Goal: Task Accomplishment & Management: Complete application form

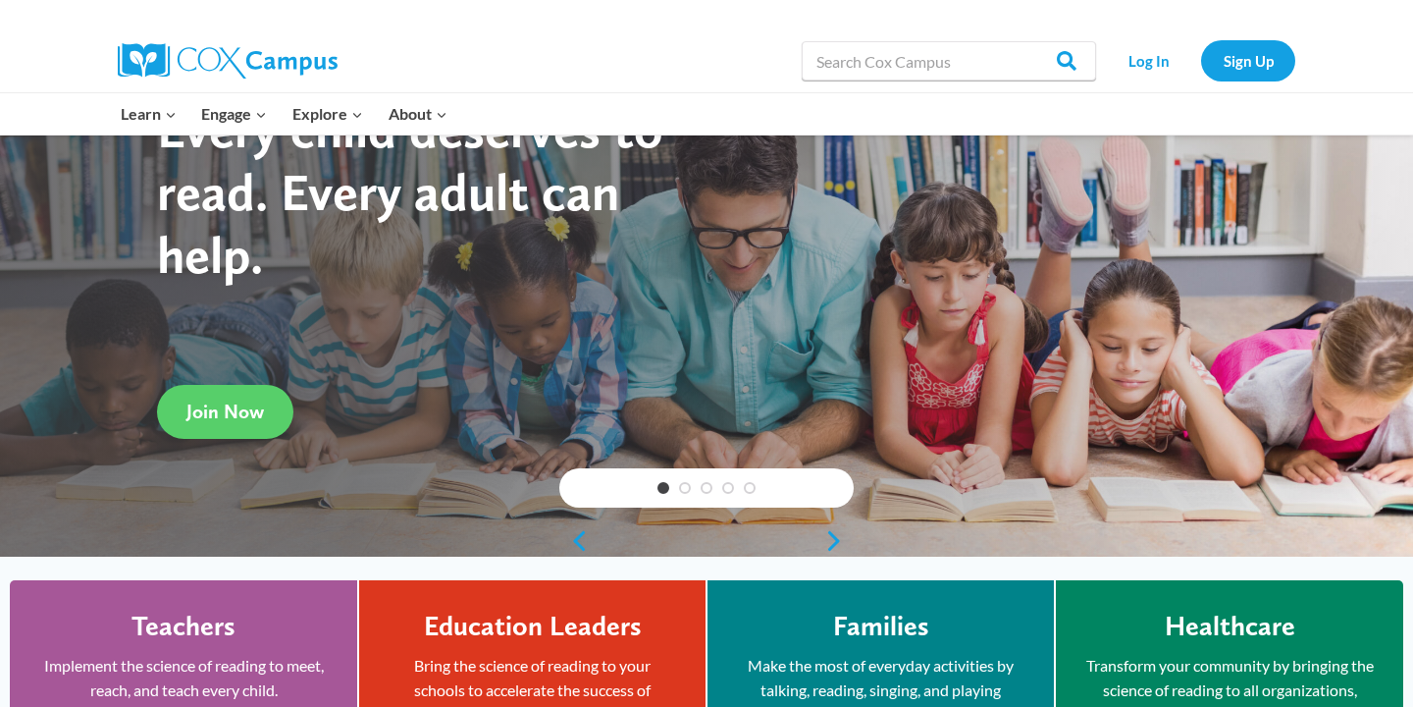
scroll to position [120, 0]
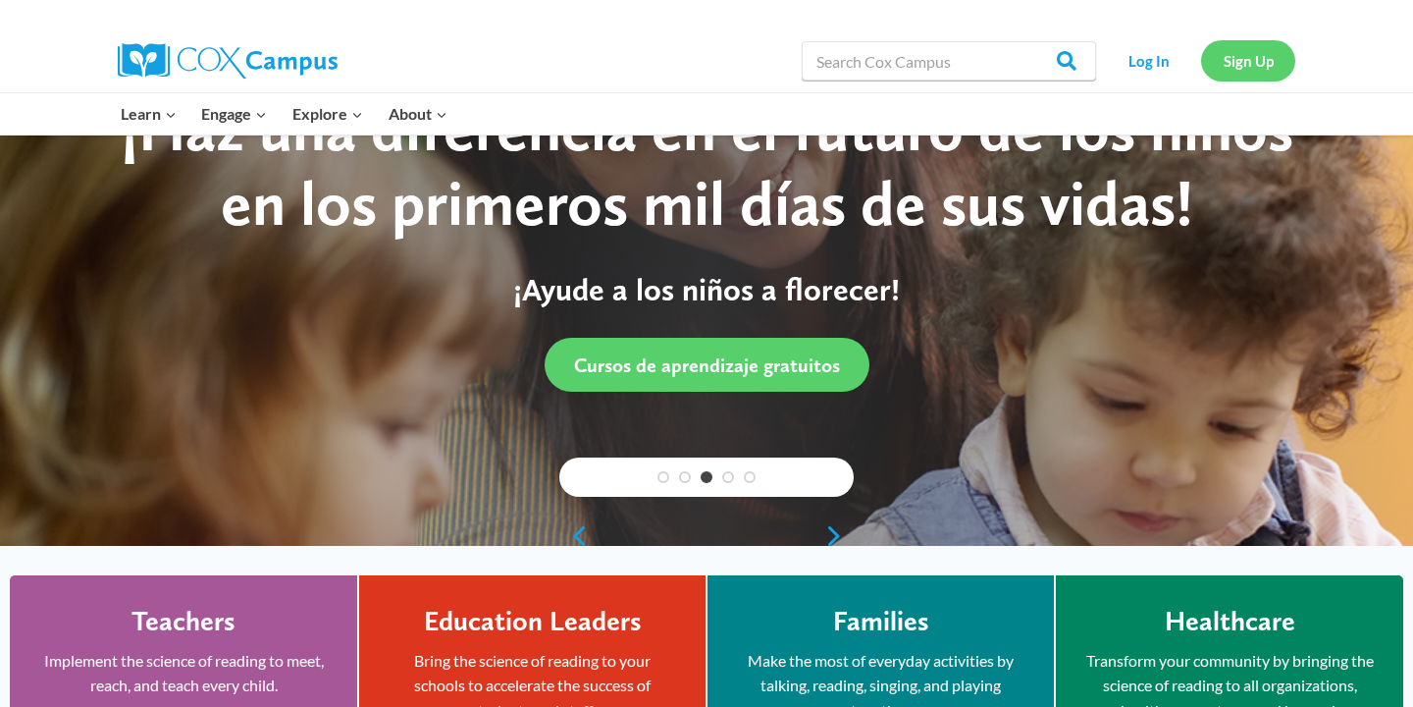
click at [1263, 58] on link "Sign Up" at bounding box center [1248, 60] width 94 height 40
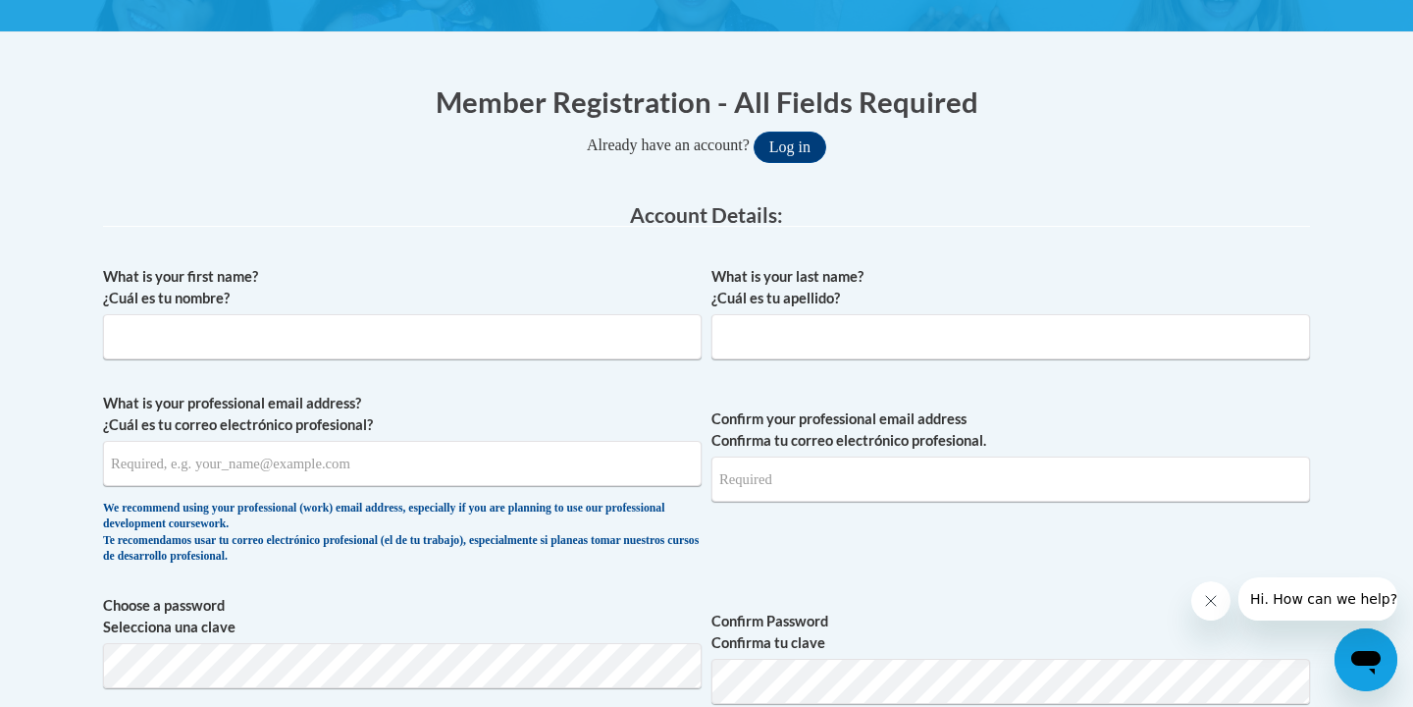
scroll to position [338, 0]
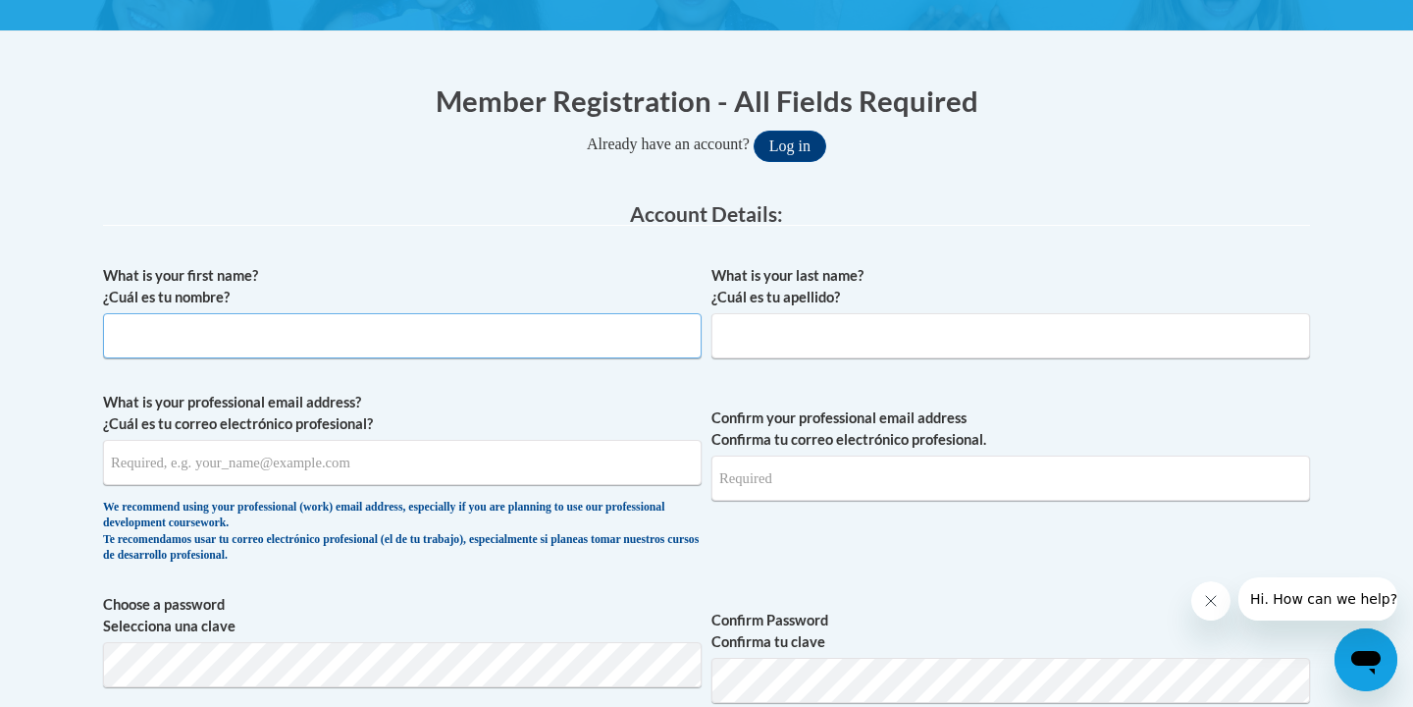
click at [565, 337] on input "What is your first name? ¿Cuál es tu nombre?" at bounding box center [402, 335] width 599 height 45
type input "Hannaa"
click at [917, 342] on input "What is your last name? ¿Cuál es tu apellido?" at bounding box center [1011, 335] width 599 height 45
type input "Harding"
click at [472, 465] on input "What is your professional email address? ¿Cuál es tu correo electrónico profesi…" at bounding box center [402, 462] width 599 height 45
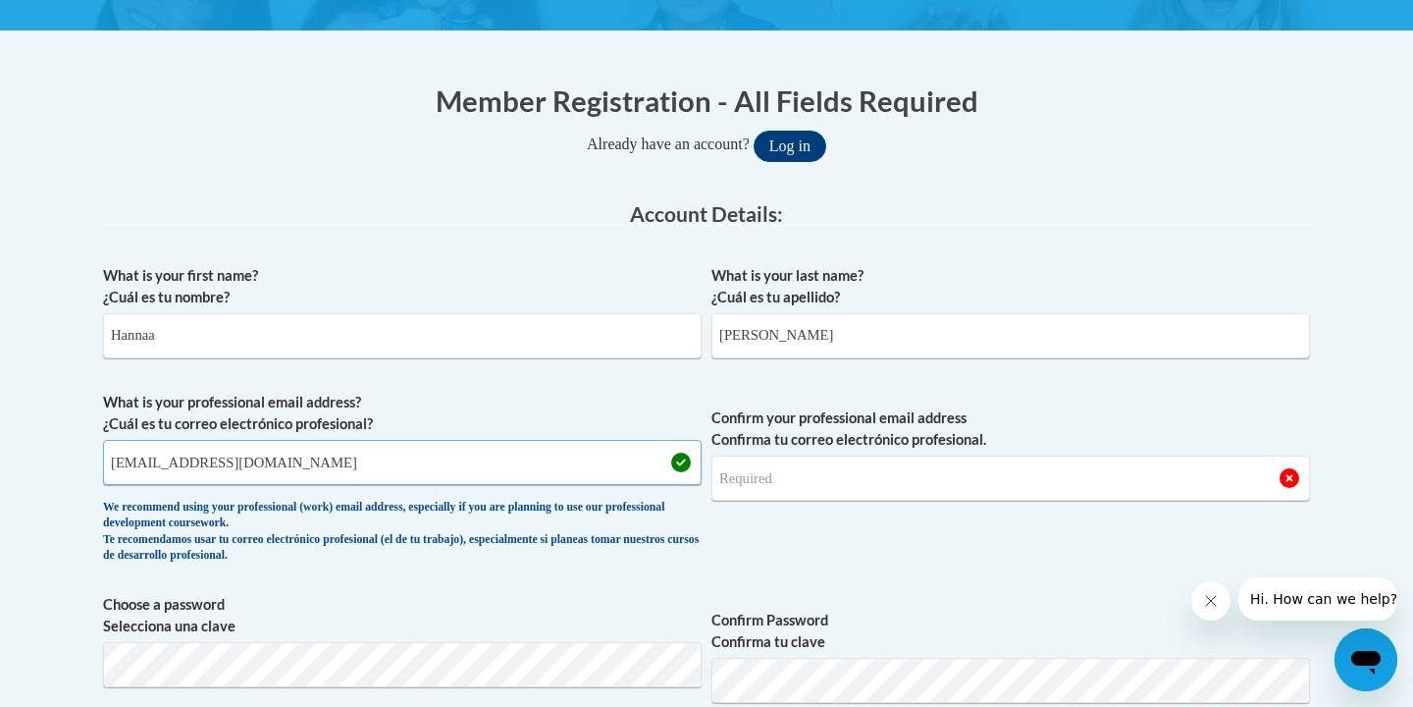
scroll to position [365, 0]
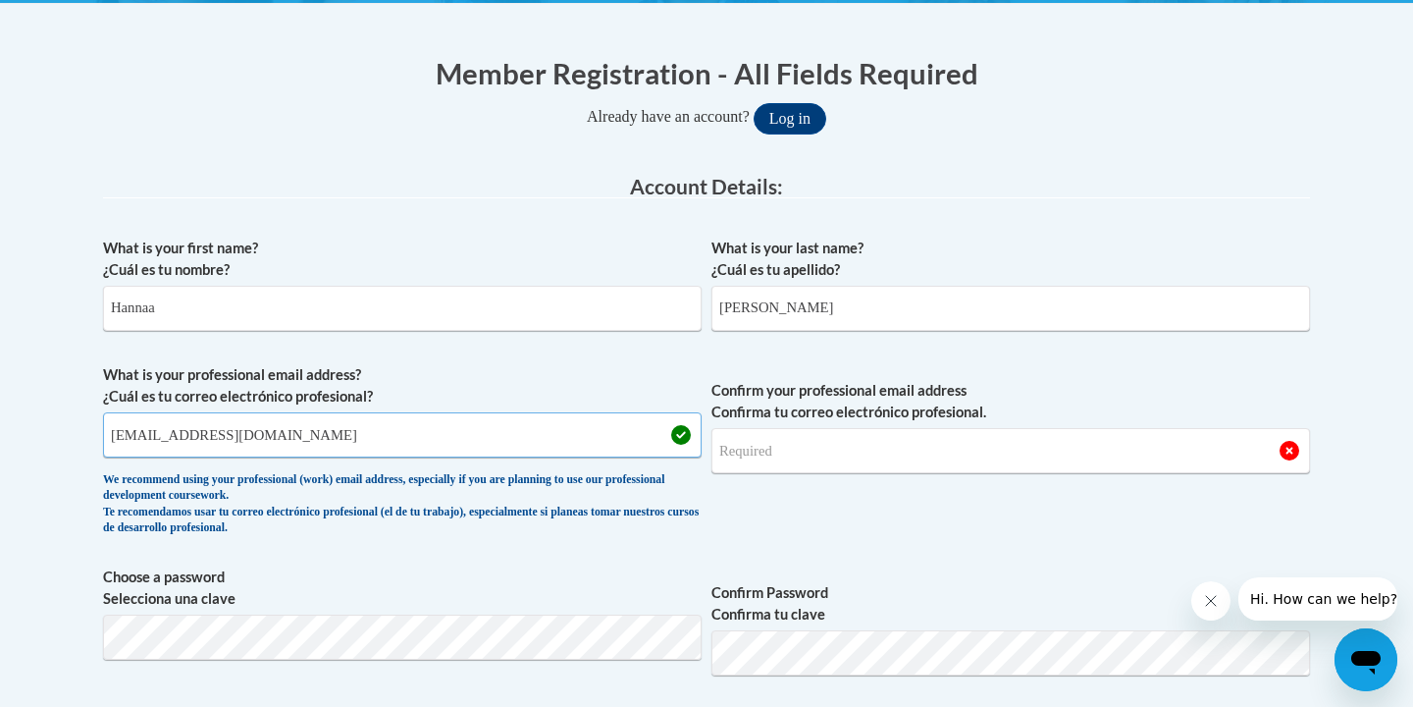
drag, startPoint x: 276, startPoint y: 439, endPoint x: 100, endPoint y: 440, distance: 175.7
type input "hbharding24@gmai.com"
click at [767, 437] on input "Confirm your professional email address Confirma tu correo electrónico profesio…" at bounding box center [1011, 450] width 599 height 45
click at [764, 466] on input "Confirm your professional email address Confirma tu correo electrónico profesio…" at bounding box center [1011, 450] width 599 height 45
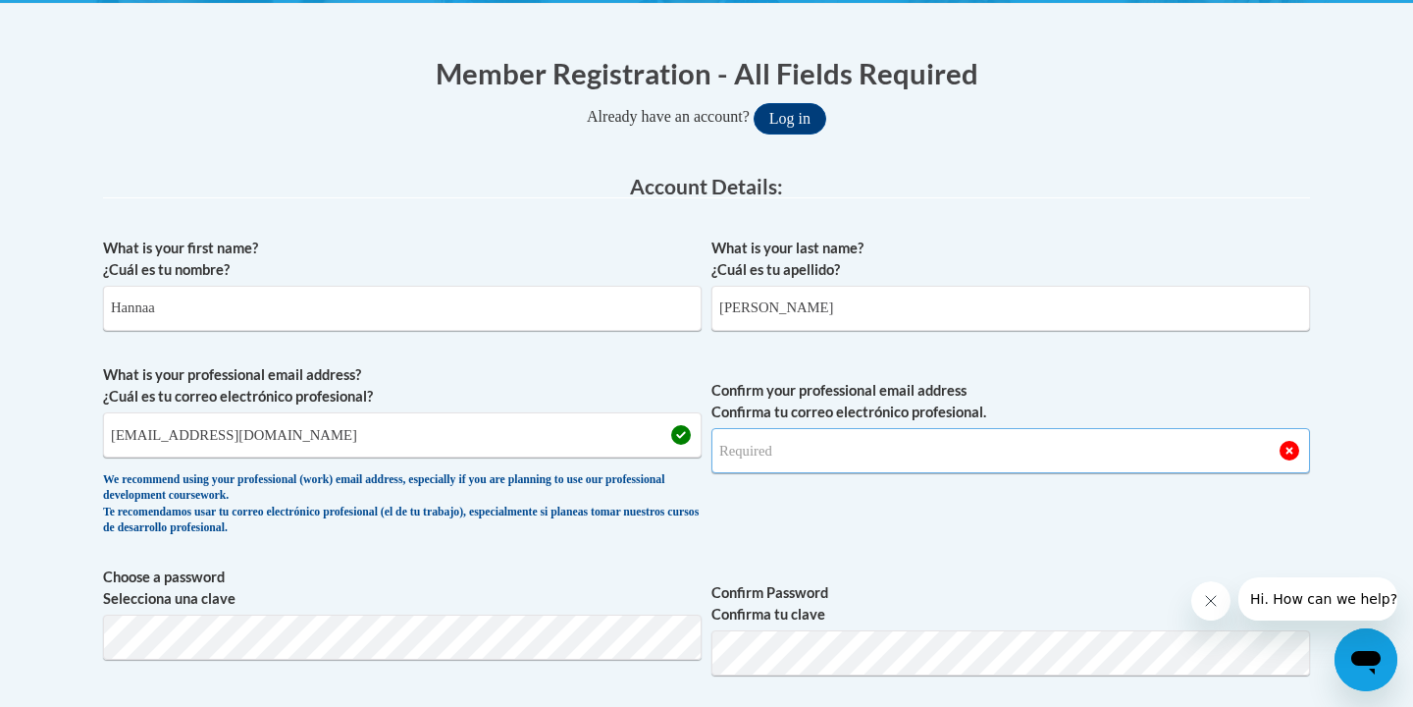
click at [760, 450] on input "Confirm your professional email address Confirma tu correo electrónico profesio…" at bounding box center [1011, 450] width 599 height 45
type input "hbharding24@gmail.com"
click at [766, 534] on span "Confirm your professional email address Confirma tu correo electrónico profesio…" at bounding box center [1011, 455] width 599 height 182
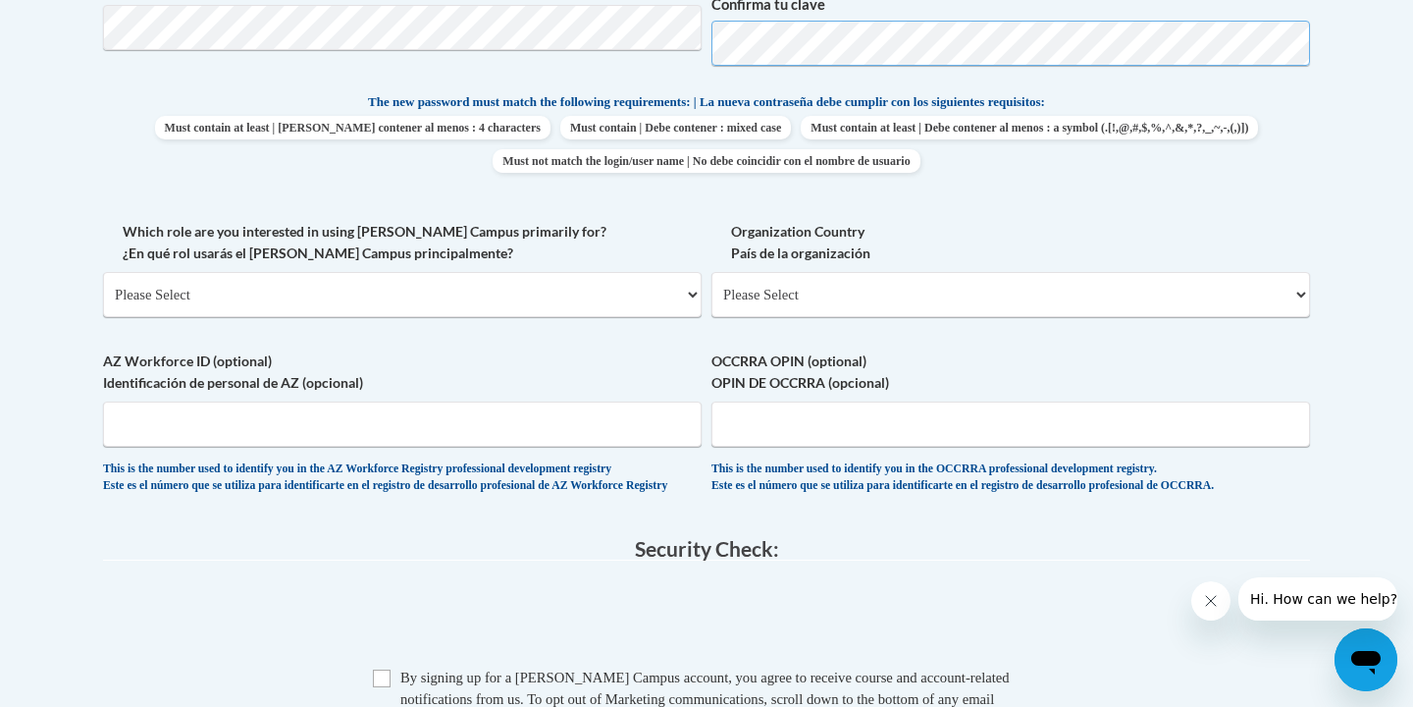
scroll to position [978, 0]
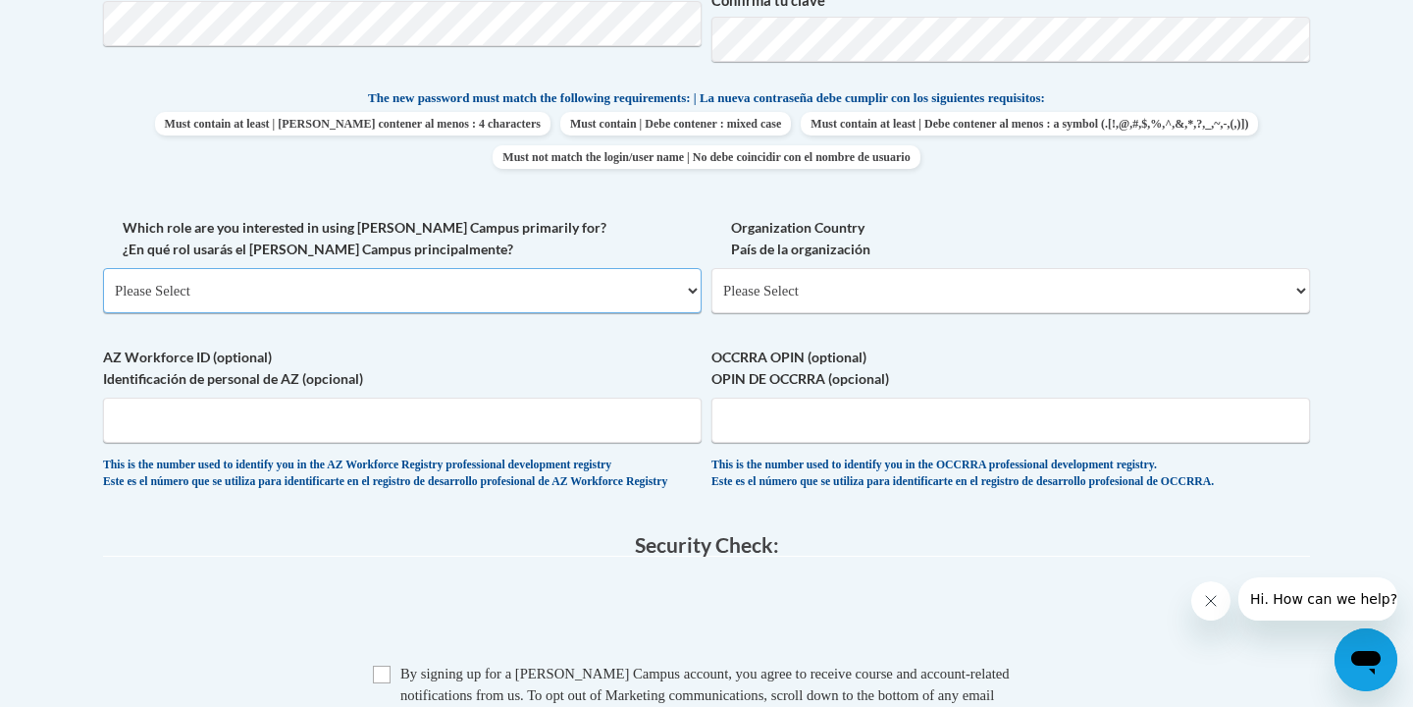
click at [493, 288] on select "Please Select College/University | Colegio/Universidad Community/Nonprofit Part…" at bounding box center [402, 290] width 599 height 45
click at [832, 269] on select "Please Select United States | Estados Unidos Outside of the United States | Fue…" at bounding box center [1011, 290] width 599 height 45
select select "ad49bcad-a171-4b2e-b99c-48b446064914"
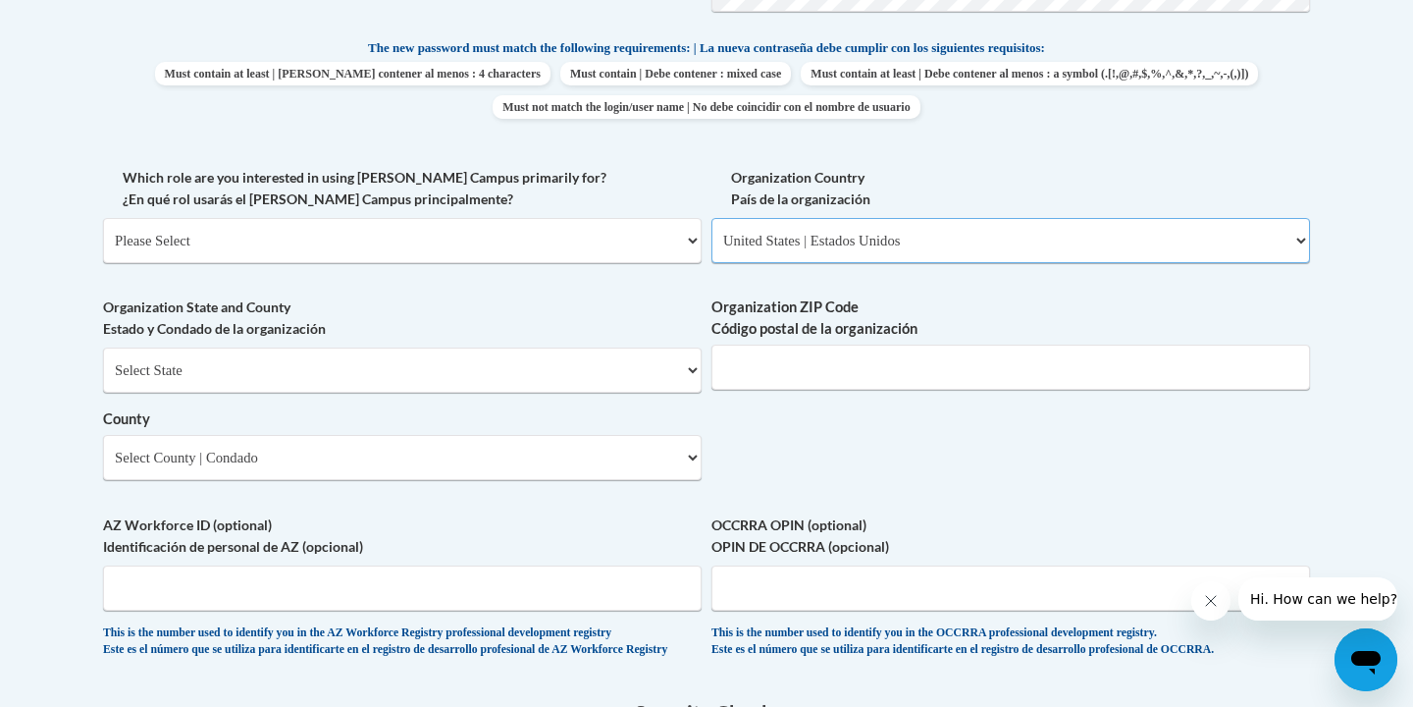
scroll to position [1030, 0]
click at [555, 373] on select "Select State Alabama Alaska Arizona Arkansas California Colorado Connecticut De…" at bounding box center [402, 368] width 599 height 45
select select "New York"
click at [772, 369] on input "Organization ZIP Code Código postal de la organización" at bounding box center [1011, 366] width 599 height 45
click at [497, 239] on select "Please Select College/University | Colegio/Universidad Community/Nonprofit Part…" at bounding box center [402, 239] width 599 height 45
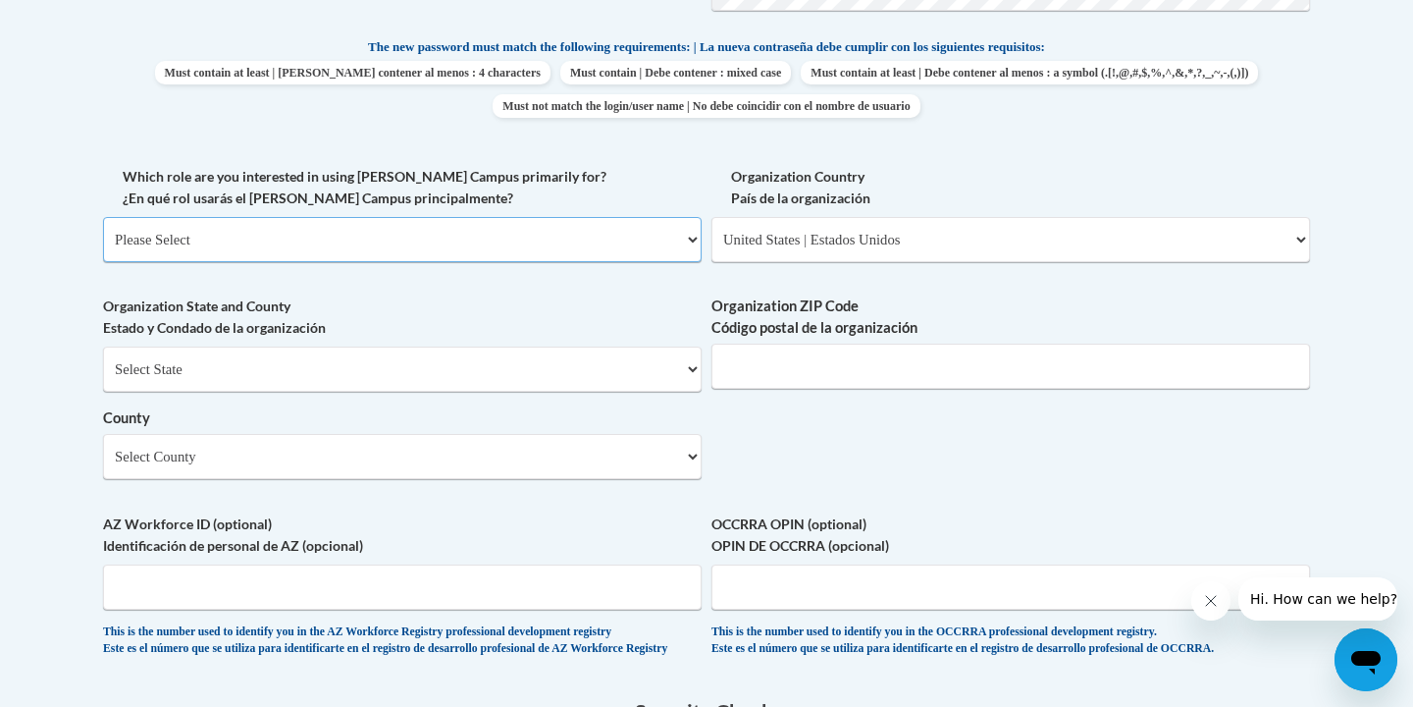
select select "5a18ea06-2b54-4451-96f2-d152daf9eac5"
select select "null"
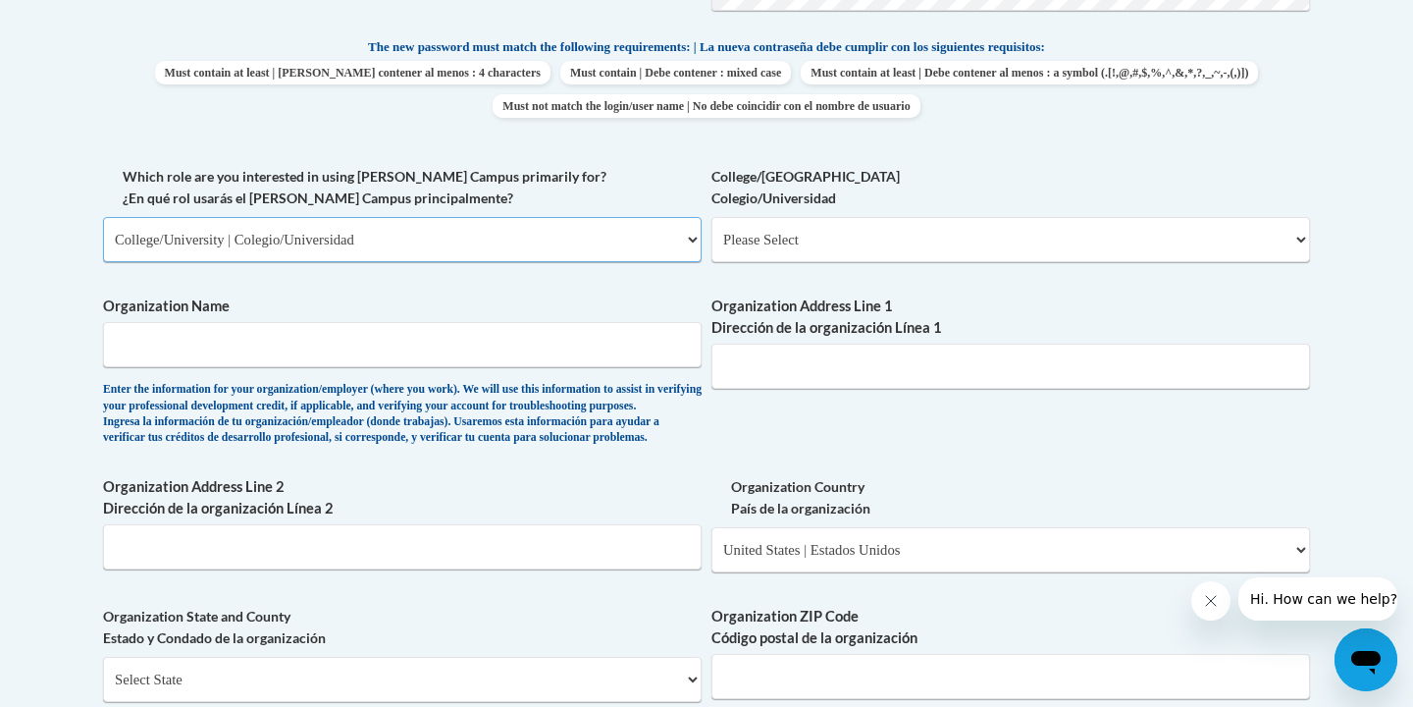
click at [500, 242] on select "Please Select College/University | Colegio/Universidad Community/Nonprofit Part…" at bounding box center [402, 239] width 599 height 45
click at [798, 241] on select "Please Select Early Learning/Daycare Teacher/Family Home Care Provider | Maestr…" at bounding box center [1011, 239] width 599 height 45
click at [499, 237] on select "Please Select College/University | Colegio/Universidad Community/Nonprofit Part…" at bounding box center [402, 239] width 599 height 45
select select "5a18ea06-2b54-4451-96f2-d152daf9eac5"
click at [813, 240] on select "Please Select College/University Staff | Empleado universitario College/Univers…" at bounding box center [1011, 239] width 599 height 45
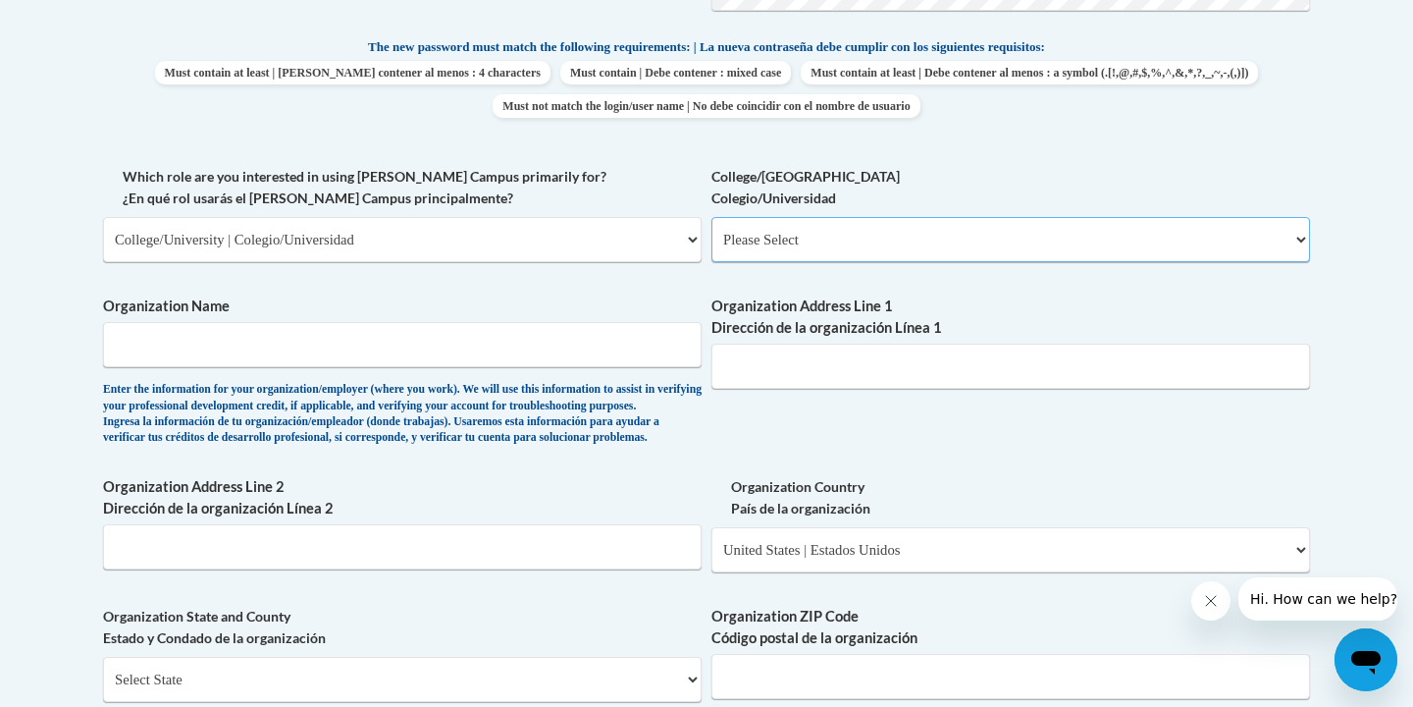
select select "99b32b07-cffc-426c-8bf6-0cd77760d84b"
click at [522, 338] on input "Organization Name" at bounding box center [402, 344] width 599 height 45
type input "Buffalo State University"
click at [852, 362] on input "Organization Address Line 1 Dirección de la organización Línea 1" at bounding box center [1011, 366] width 599 height 45
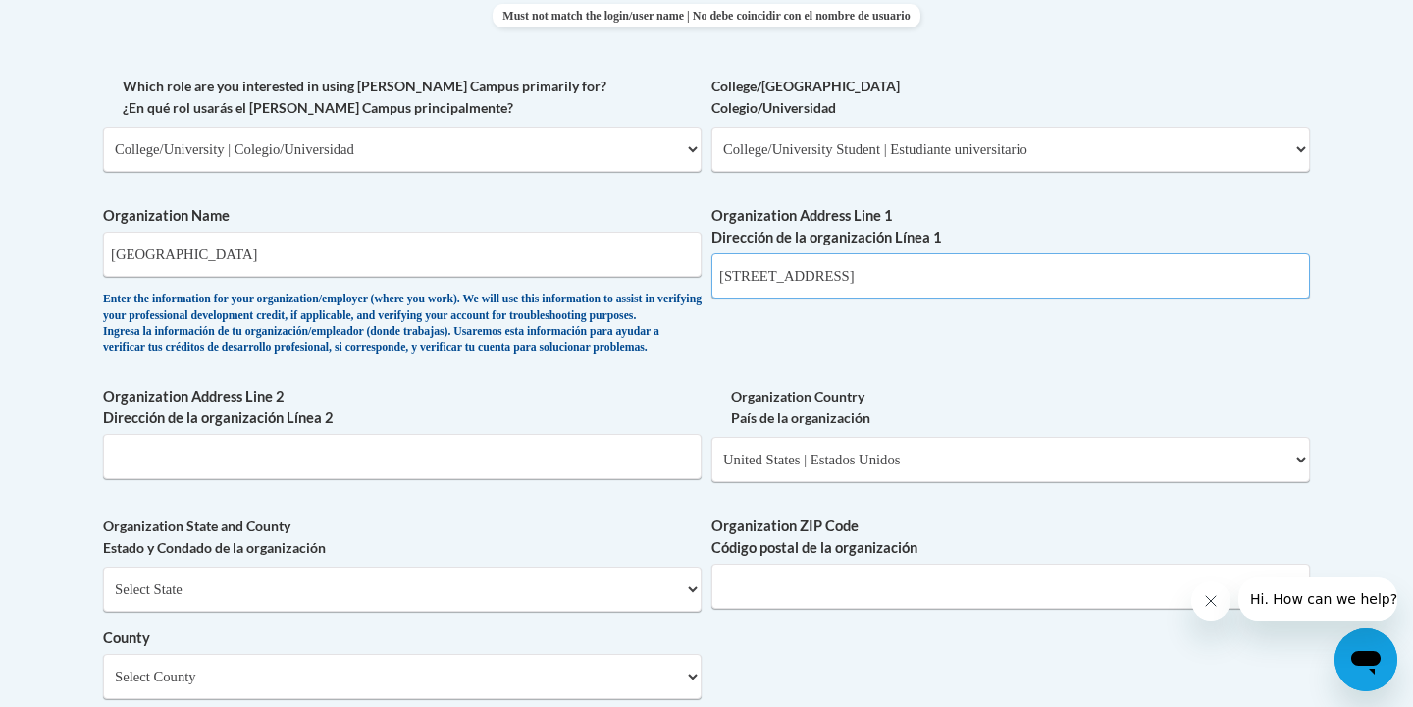
scroll to position [1129, 0]
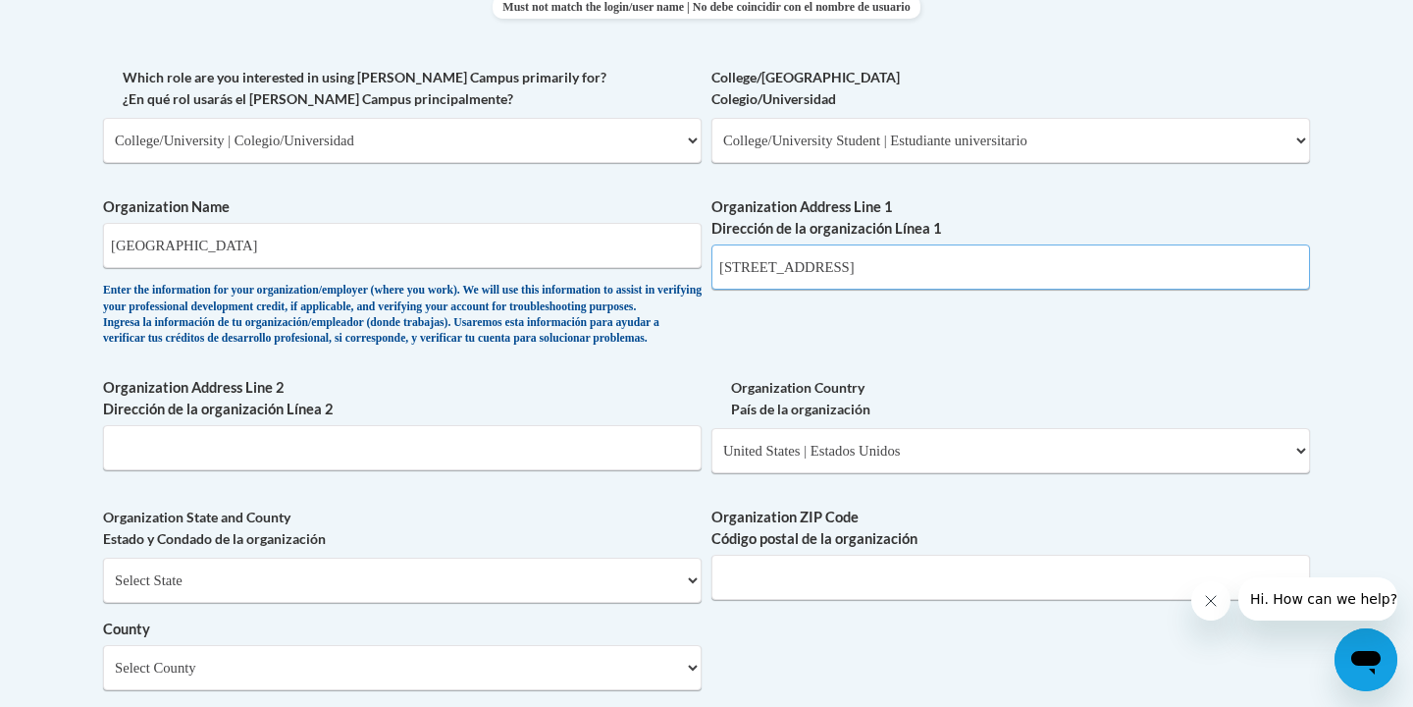
type input "1300 Elmwood Ave, Buffalo, NY 14222"
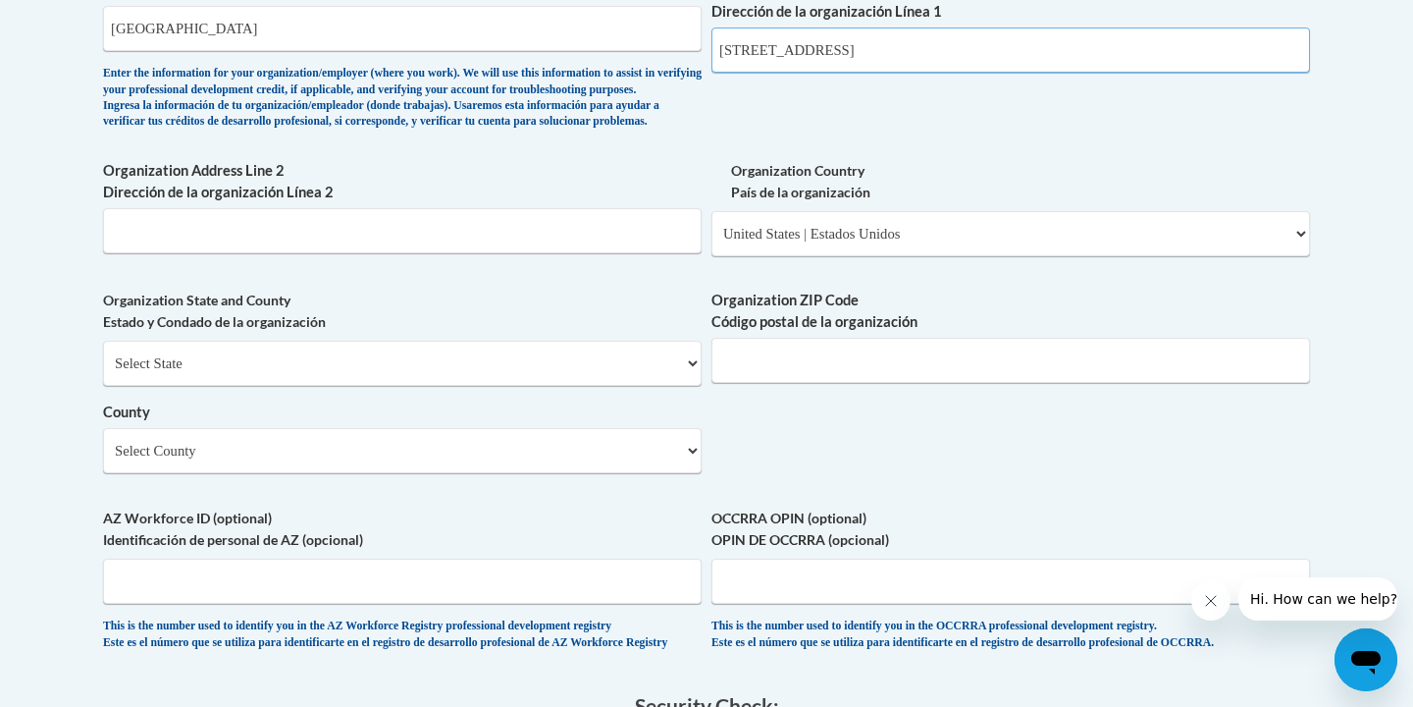
scroll to position [1356, 0]
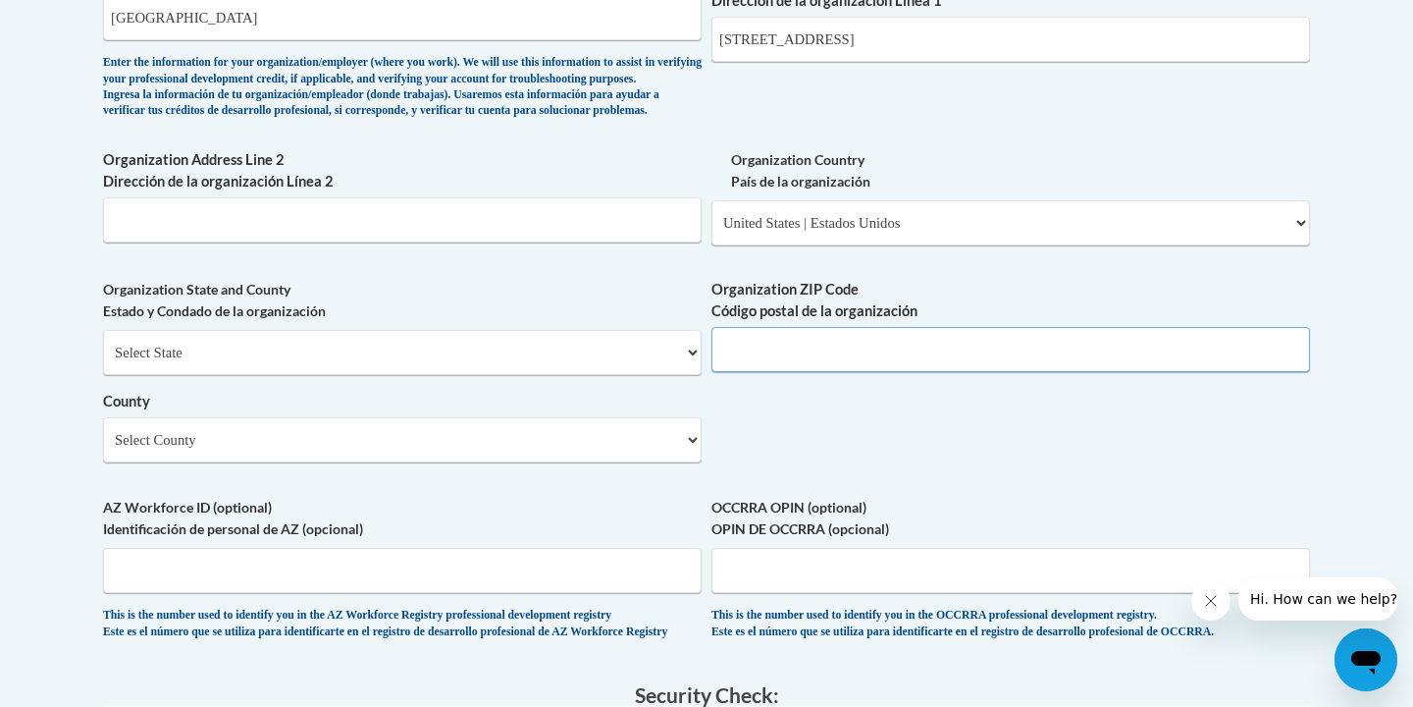
click at [763, 372] on input "Organization ZIP Code Código postal de la organización" at bounding box center [1011, 349] width 599 height 45
type input "14222"
click at [785, 540] on label "OCCRRA OPIN (optional) OPIN DE OCCRRA (opcional)" at bounding box center [1011, 518] width 599 height 43
click at [785, 548] on input "OCCRRA OPIN (optional) OPIN DE OCCRRA (opcional)" at bounding box center [1011, 570] width 599 height 45
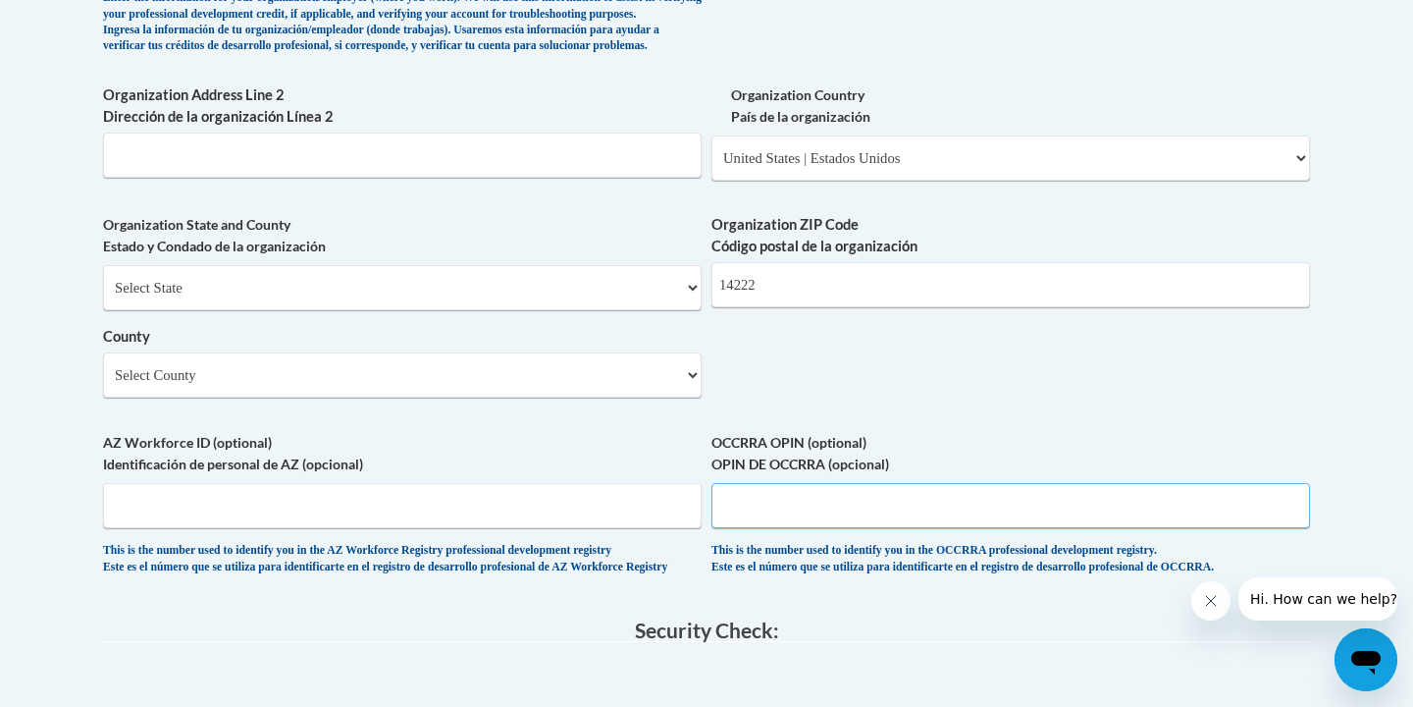
scroll to position [1424, 0]
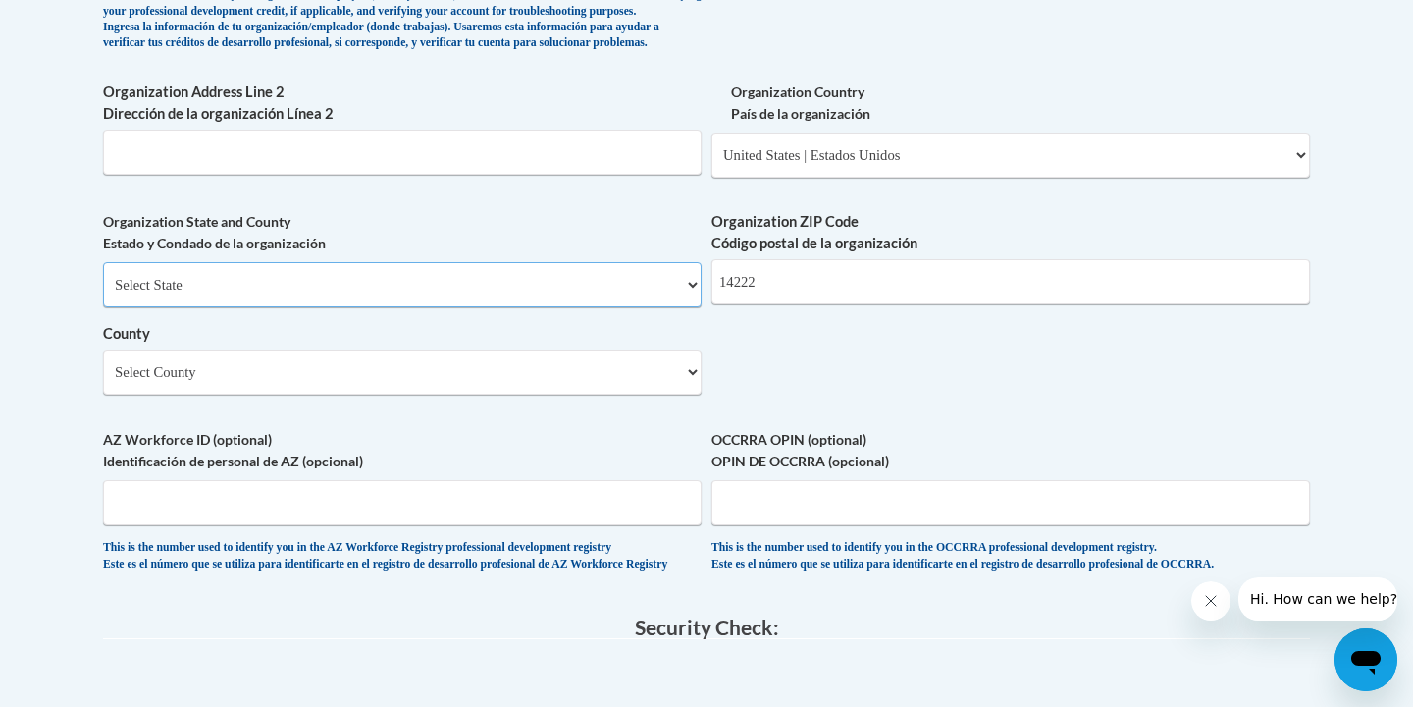
click at [567, 306] on select "Select State Alabama Alaska Arizona Arkansas California Colorado Connecticut De…" at bounding box center [402, 284] width 599 height 45
select select "New York"
click at [474, 395] on select "Select County Albany Allegany Bronx Broome Cattaraugus Cayuga Chautauqua Chemun…" at bounding box center [402, 371] width 599 height 45
select select "Erie"
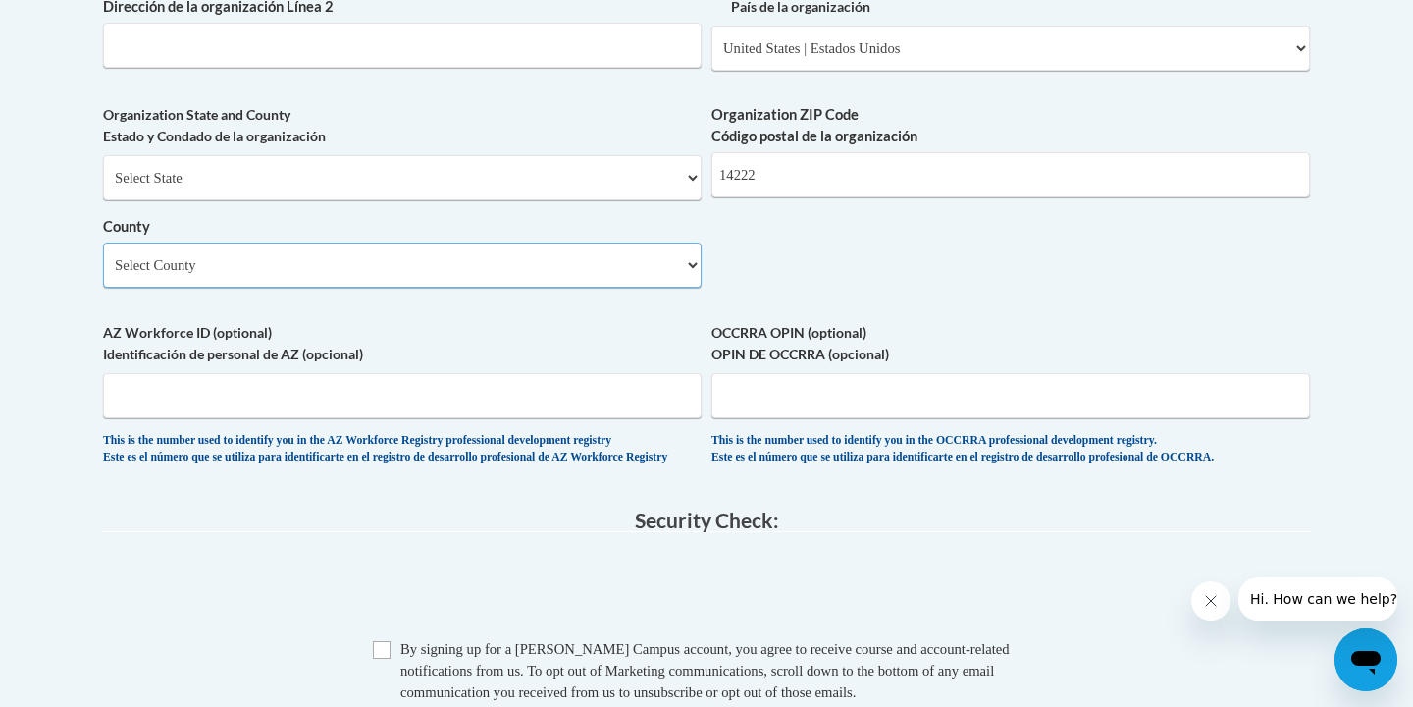
scroll to position [1532, 0]
click at [511, 417] on input "AZ Workforce ID (optional) Identificación de personal de AZ (opcional)" at bounding box center [402, 394] width 599 height 45
click at [497, 364] on label "AZ Workforce ID (optional) Identificación de personal de AZ (opcional)" at bounding box center [402, 342] width 599 height 43
click at [497, 372] on input "AZ Workforce ID (optional) Identificación de personal de AZ (opcional)" at bounding box center [402, 394] width 599 height 45
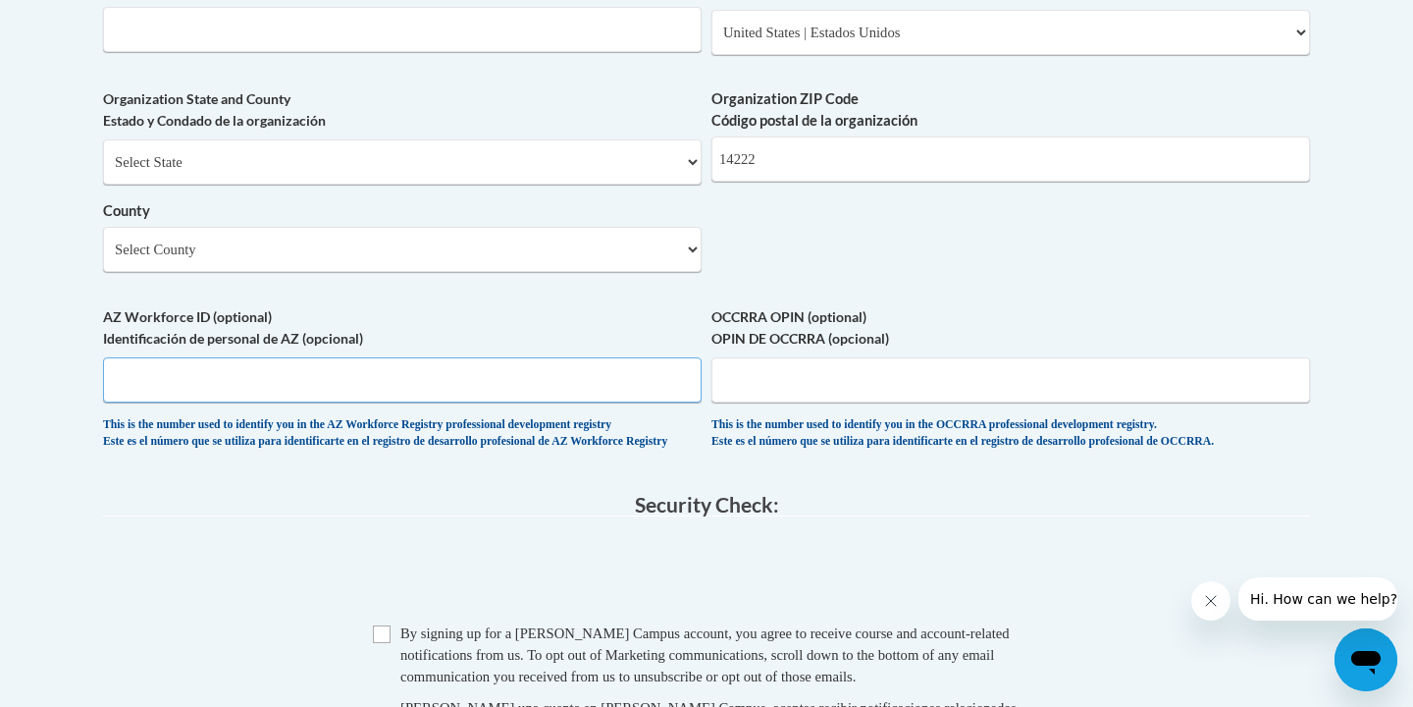
scroll to position [1548, 0]
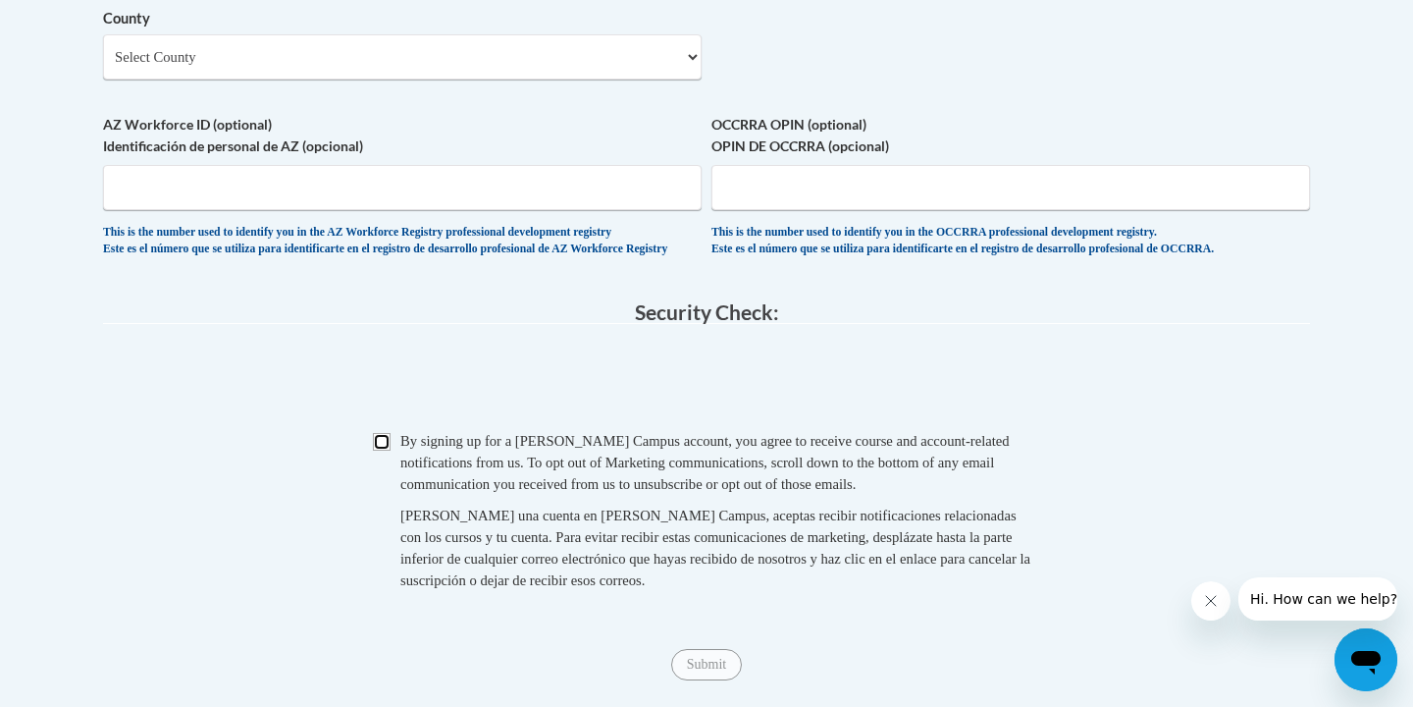
click at [379, 450] on input "Checkbox" at bounding box center [382, 442] width 18 height 18
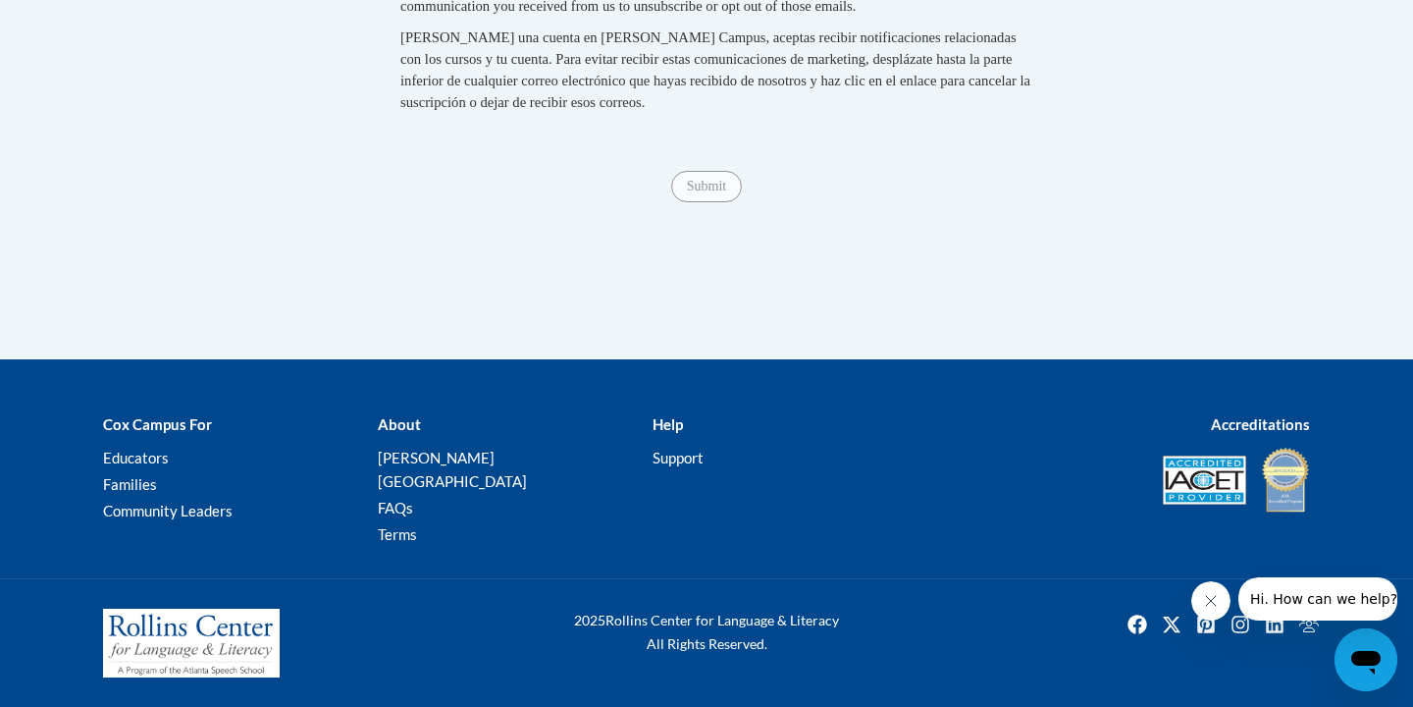
scroll to position [2242, 0]
click at [713, 192] on span "Submit" at bounding box center [706, 185] width 71 height 16
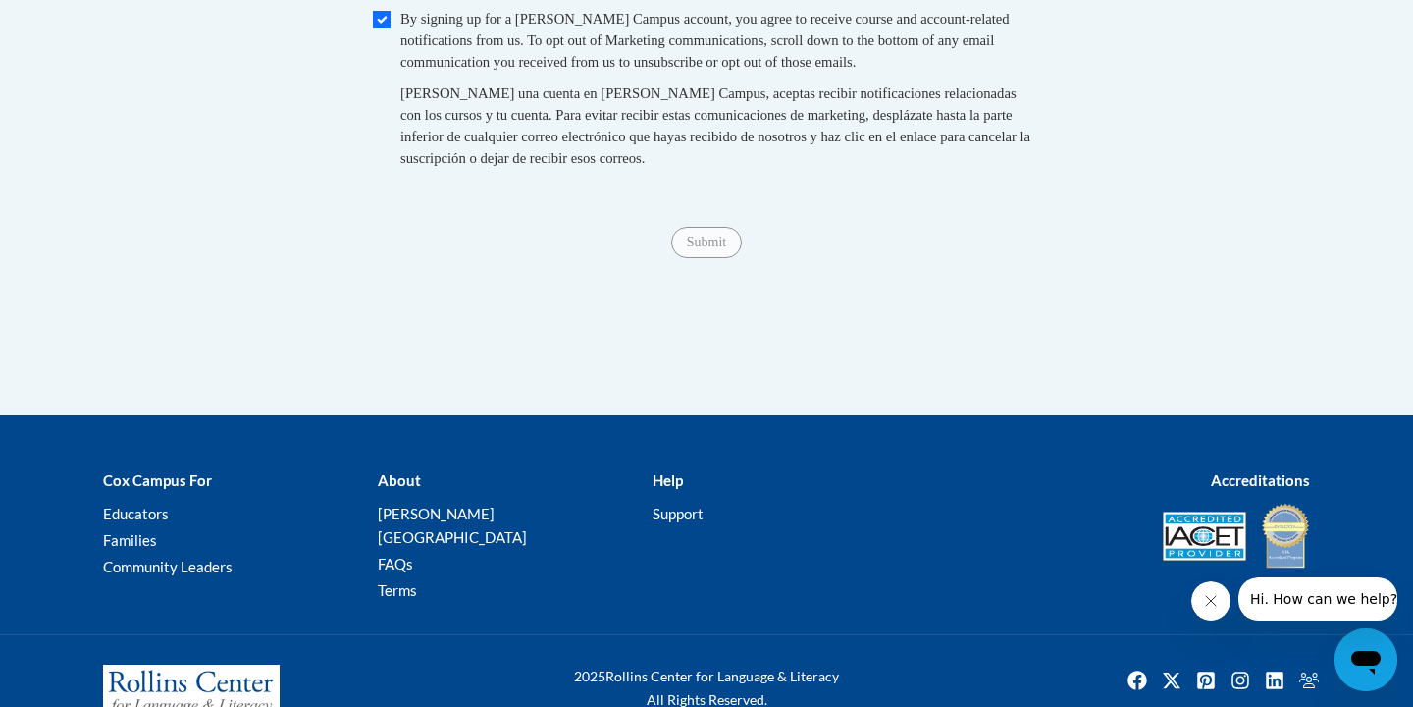
scroll to position [2162, 0]
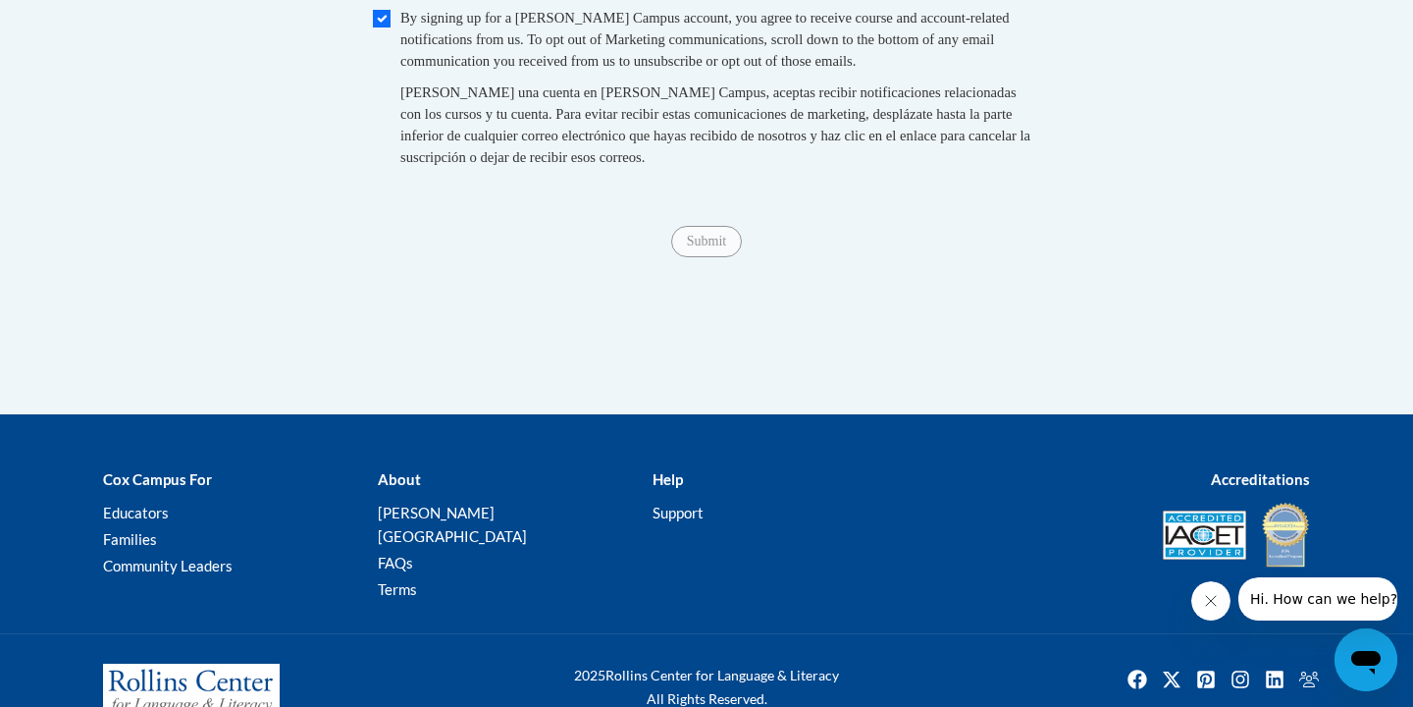
click at [703, 247] on span "Submit" at bounding box center [706, 240] width 71 height 16
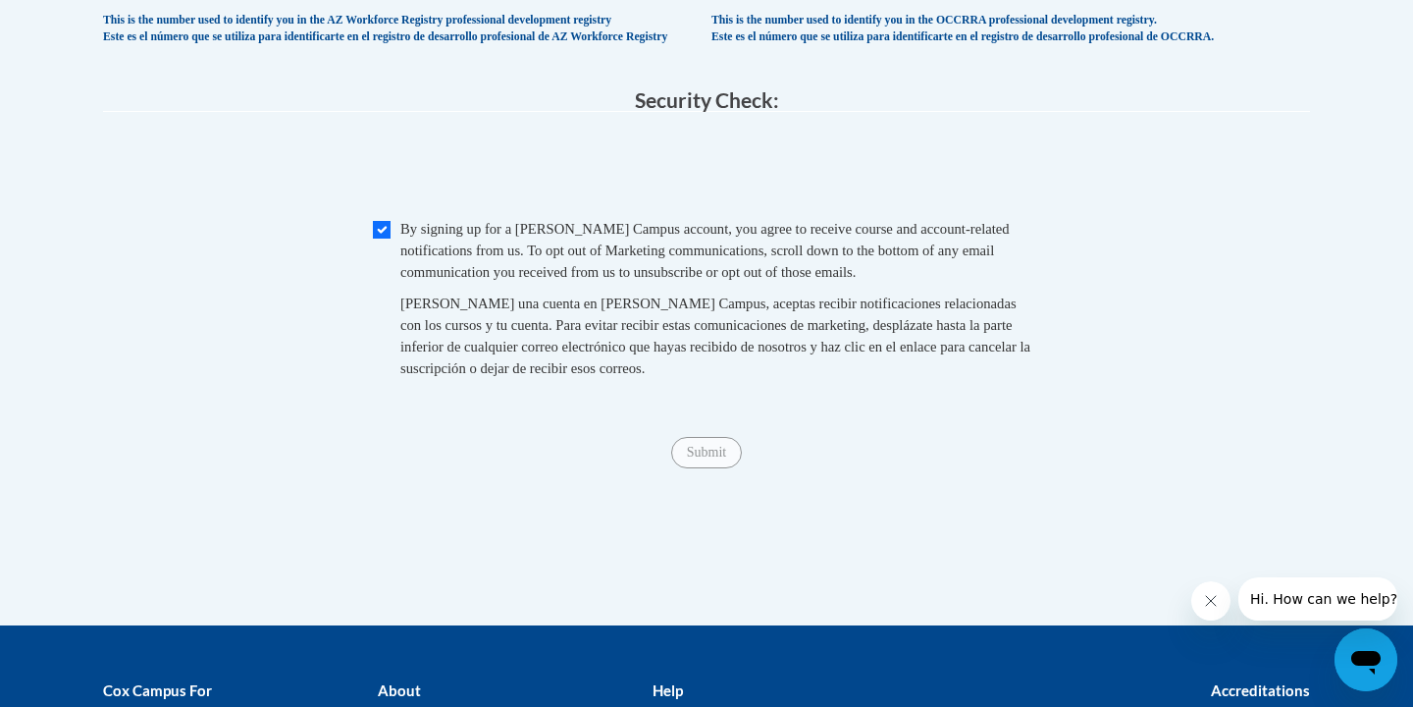
scroll to position [1965, 0]
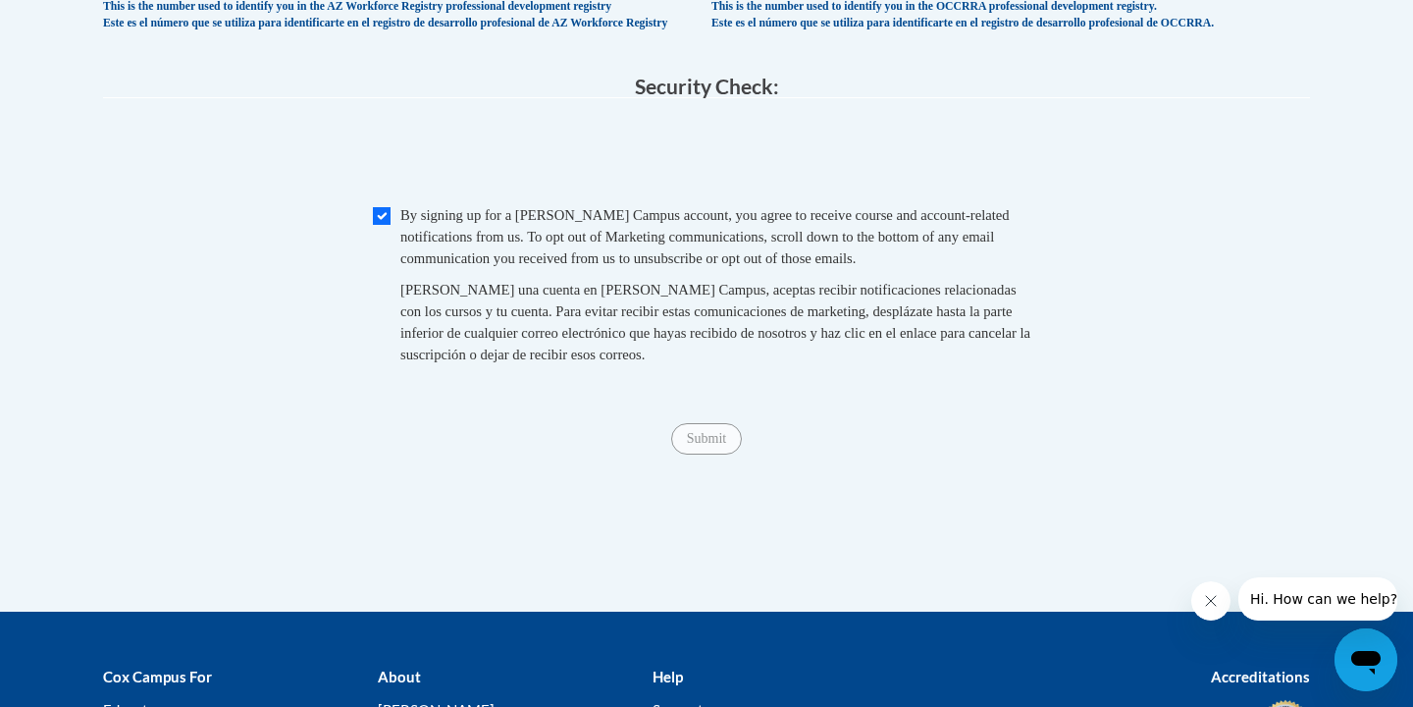
click at [696, 454] on div "Submit Submit" at bounding box center [706, 438] width 1207 height 31
click at [374, 225] on input "Checkbox" at bounding box center [382, 216] width 18 height 18
click at [375, 287] on span "Checkbox By signing up for a Cox Campus account, you agree to receive course an…" at bounding box center [706, 294] width 667 height 181
click at [383, 225] on input "Checkbox" at bounding box center [382, 216] width 18 height 18
checkbox input "true"
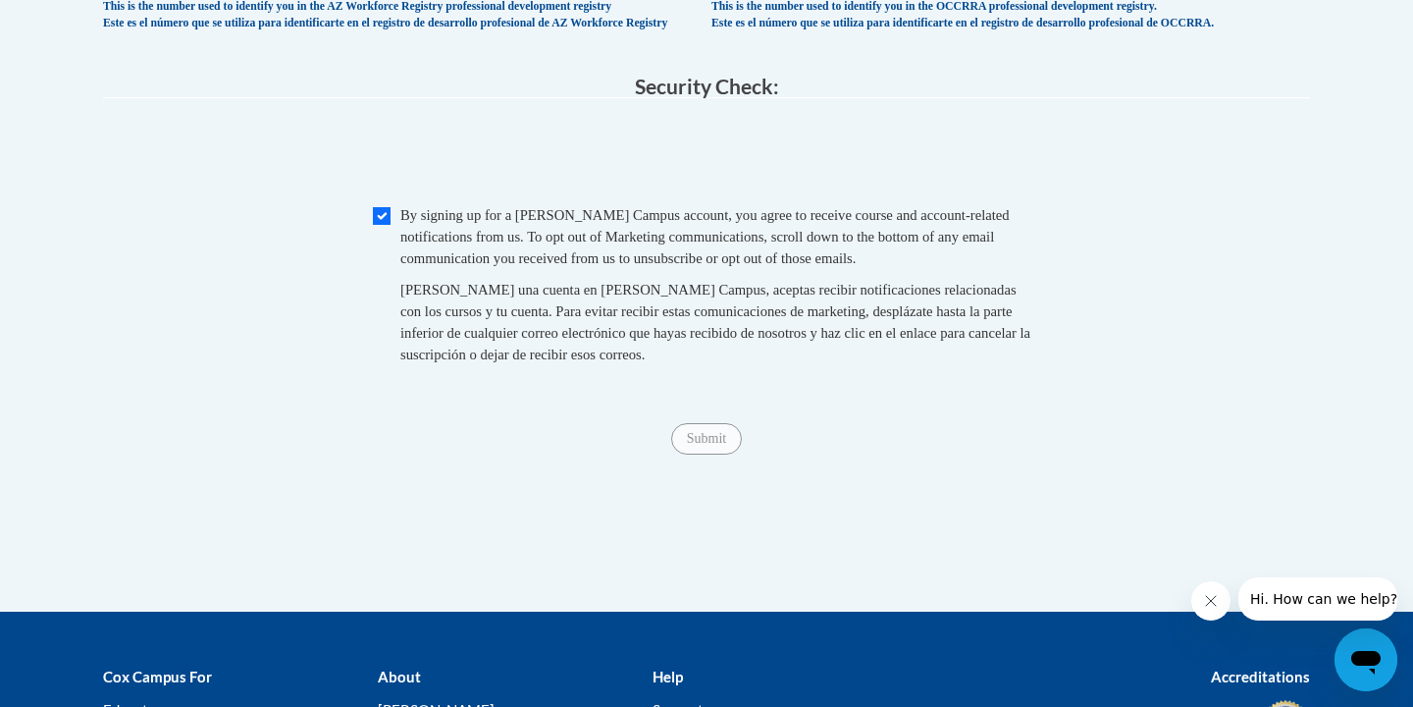
click at [714, 445] on span "Submit" at bounding box center [706, 437] width 71 height 16
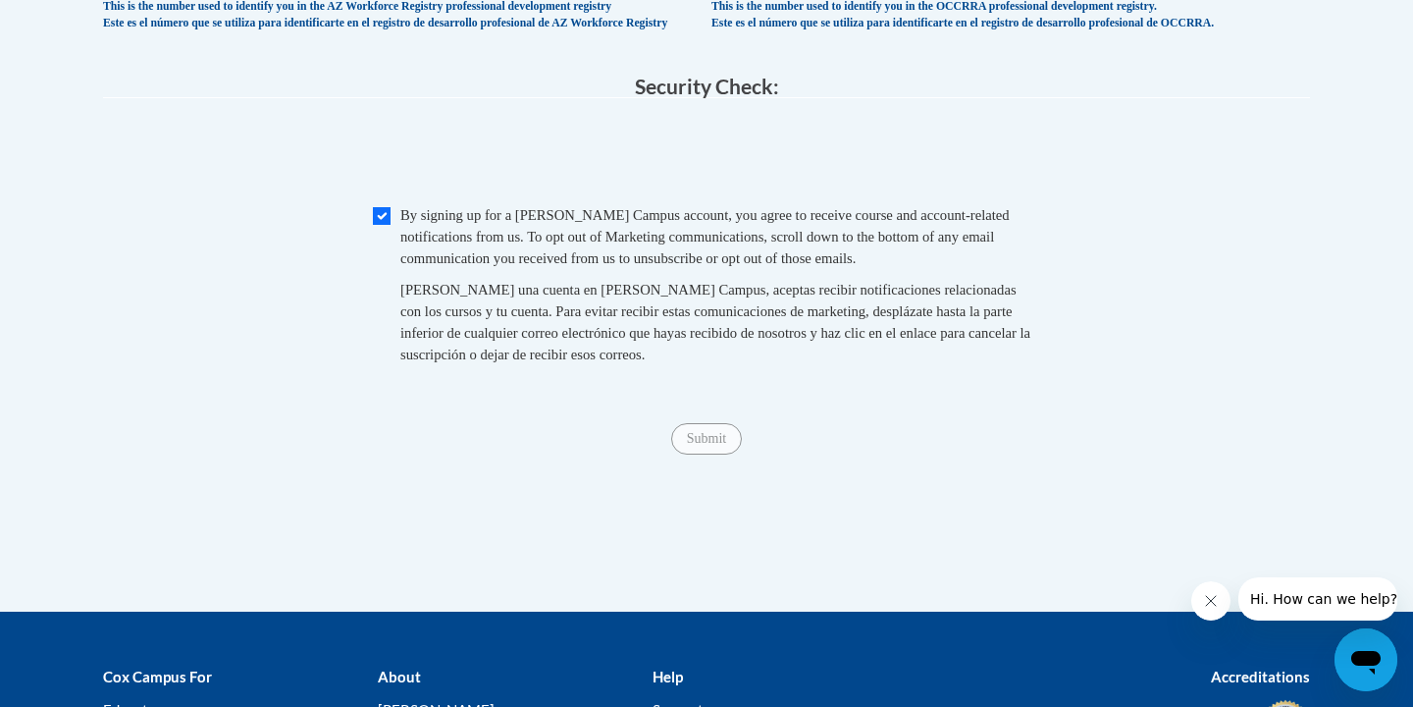
click at [714, 445] on span "Submit" at bounding box center [706, 437] width 71 height 16
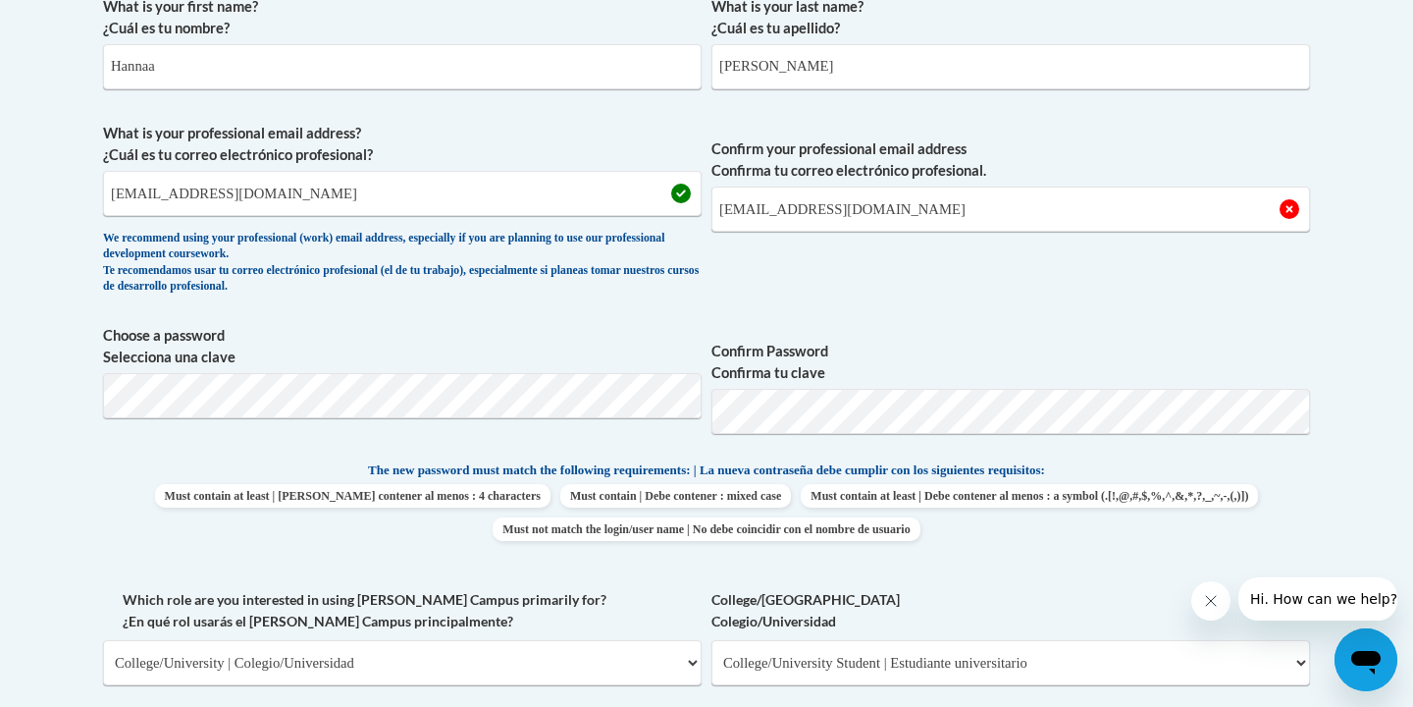
scroll to position [605, 0]
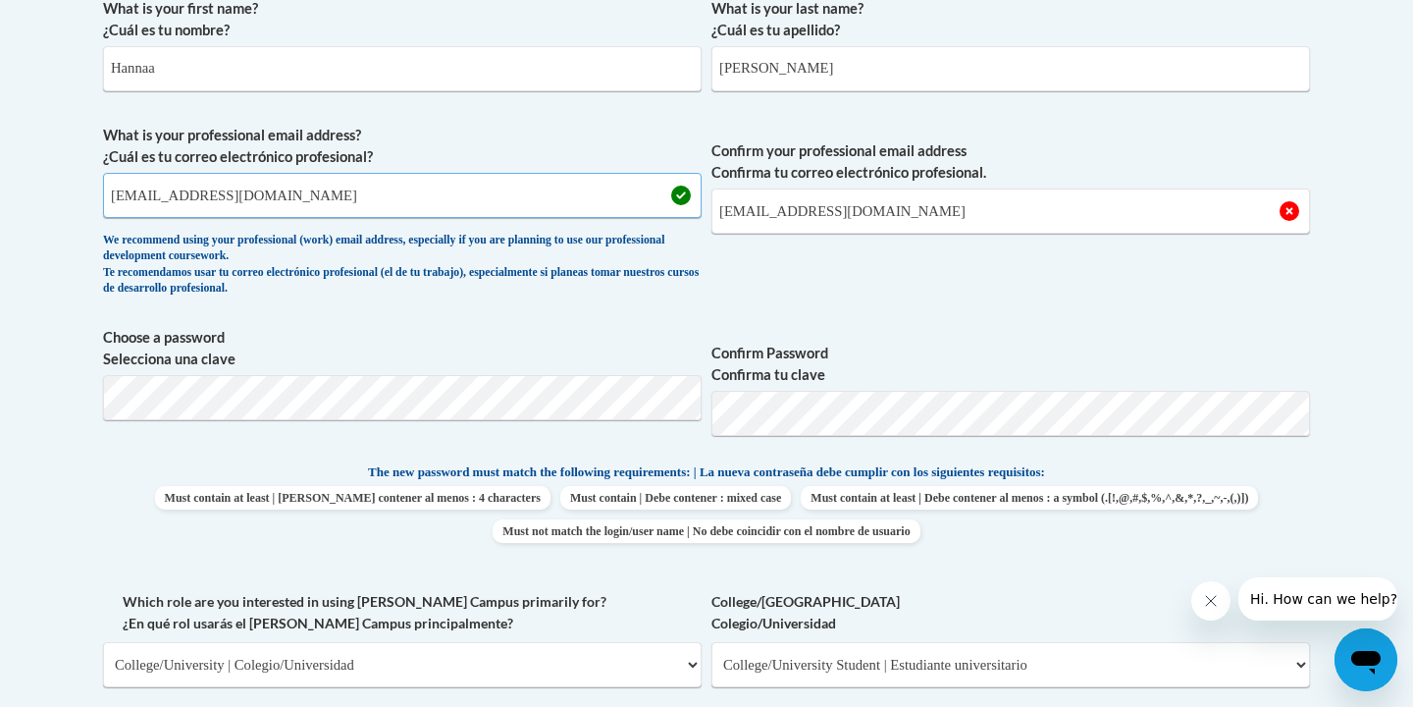
click at [233, 201] on input "hbharding24@gmai.com" at bounding box center [402, 195] width 599 height 45
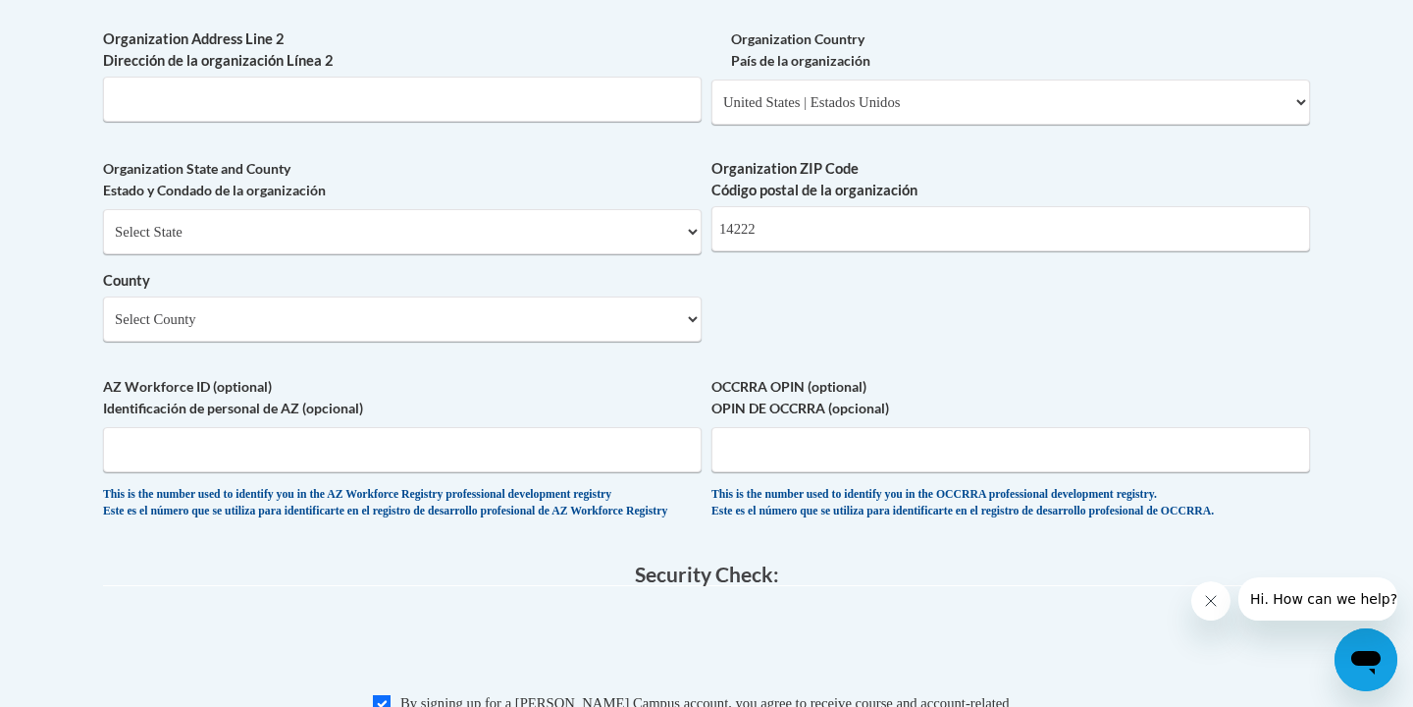
scroll to position [2242, 0]
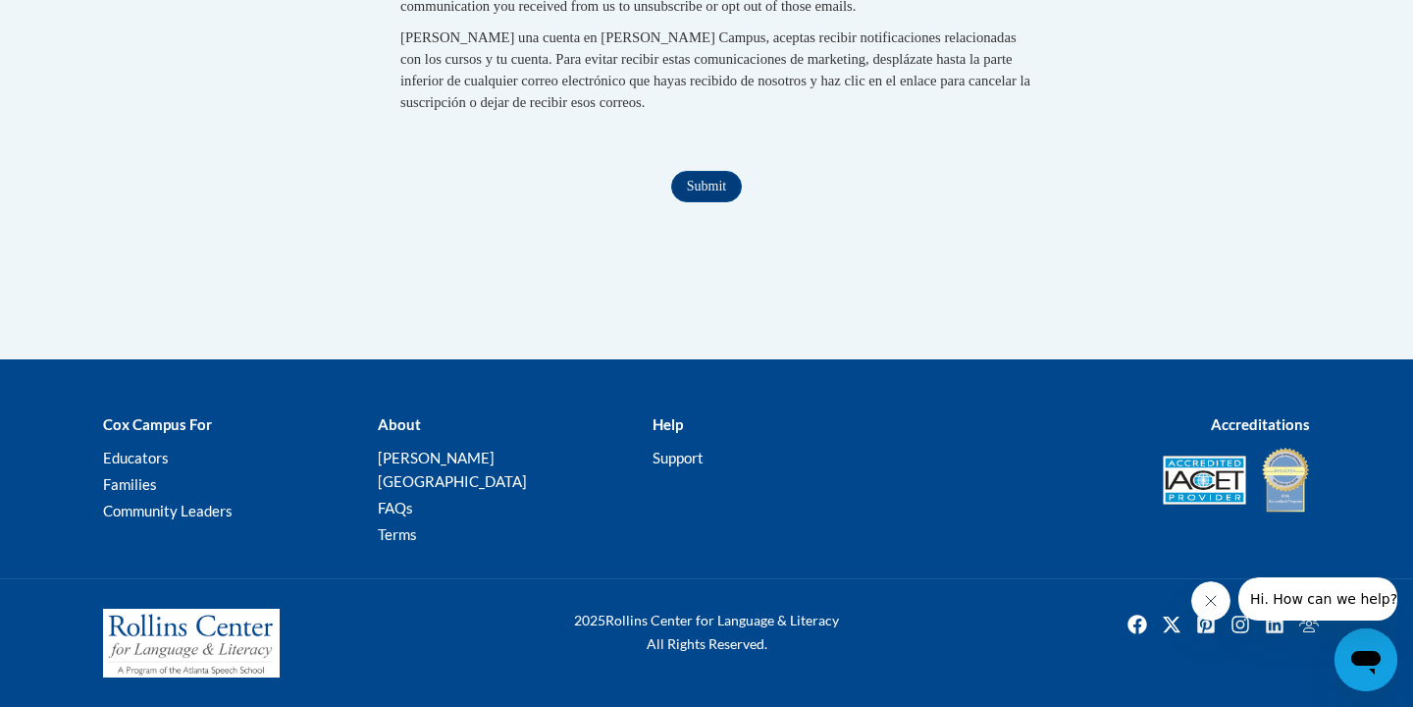
type input "hbharding24@gmail.com"
click at [699, 202] on input "Submit" at bounding box center [706, 186] width 71 height 31
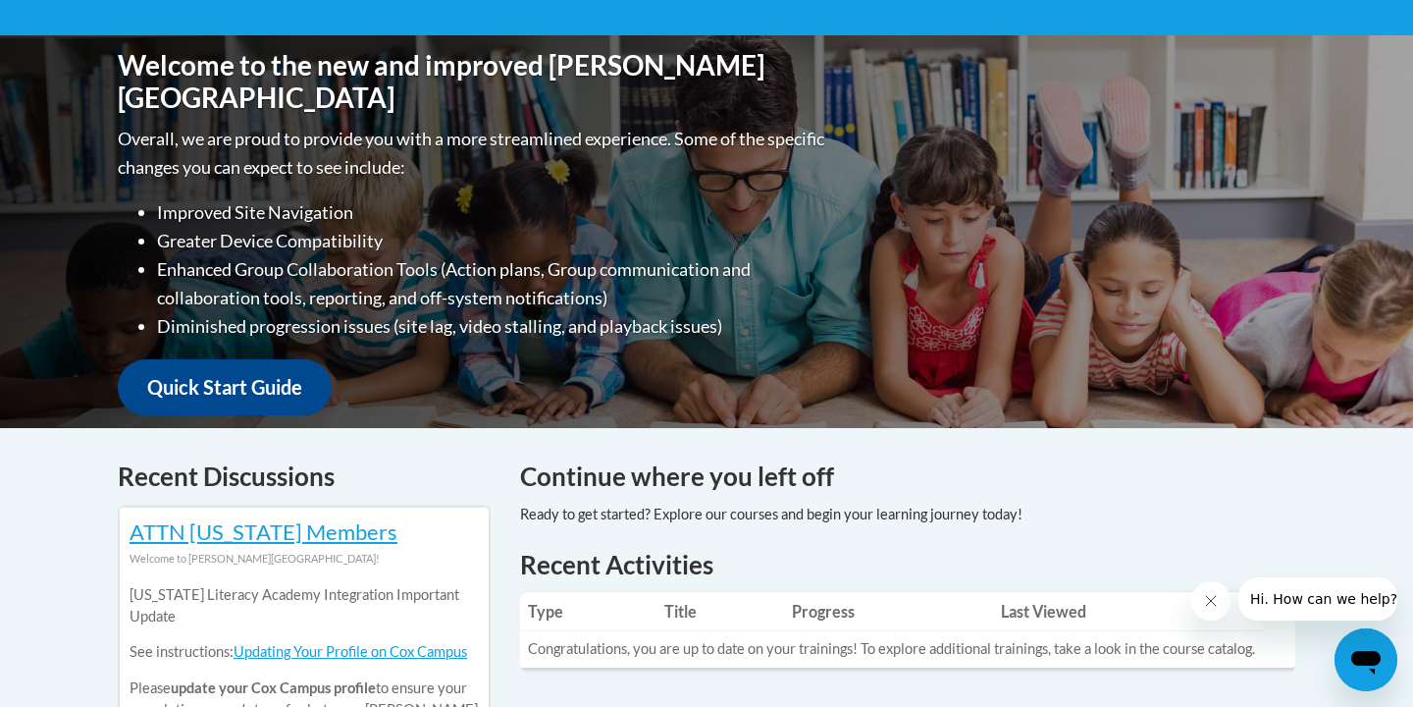
scroll to position [414, 0]
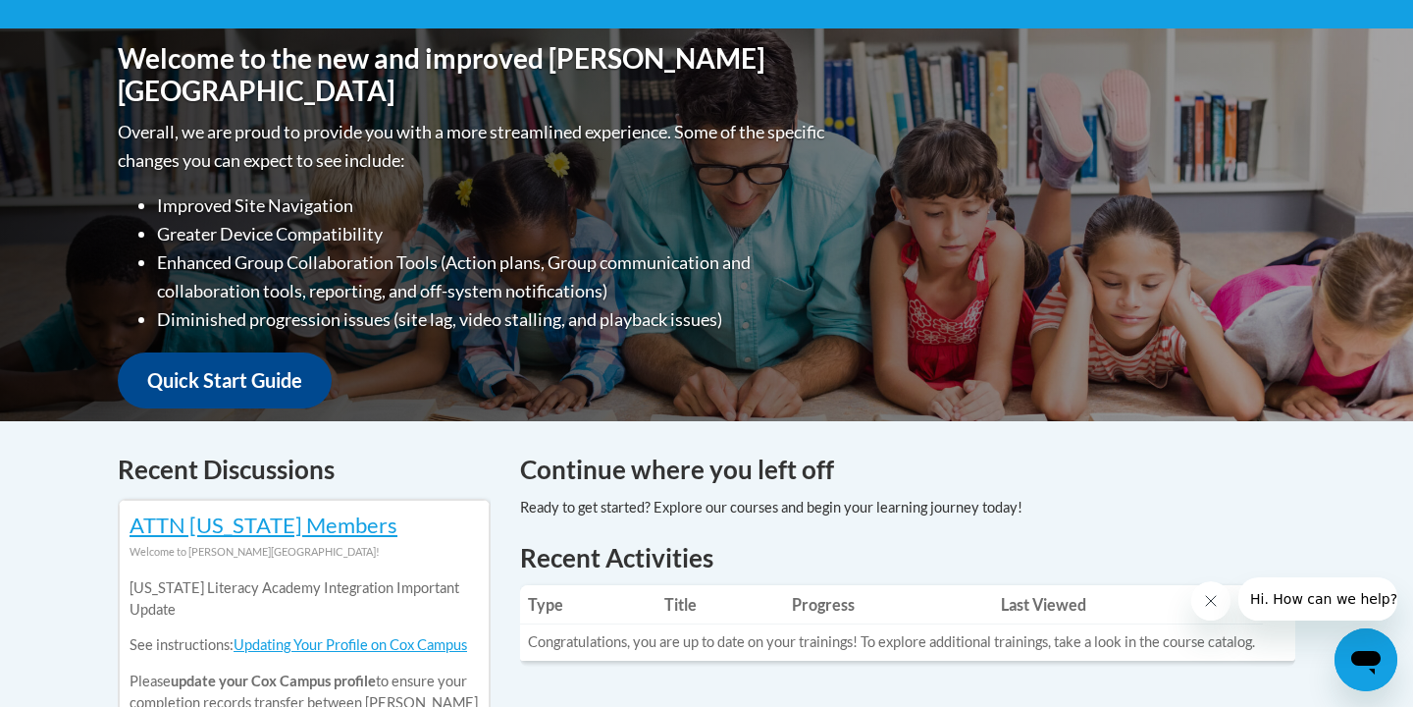
click at [1205, 605] on icon "Close message from company" at bounding box center [1211, 601] width 16 height 16
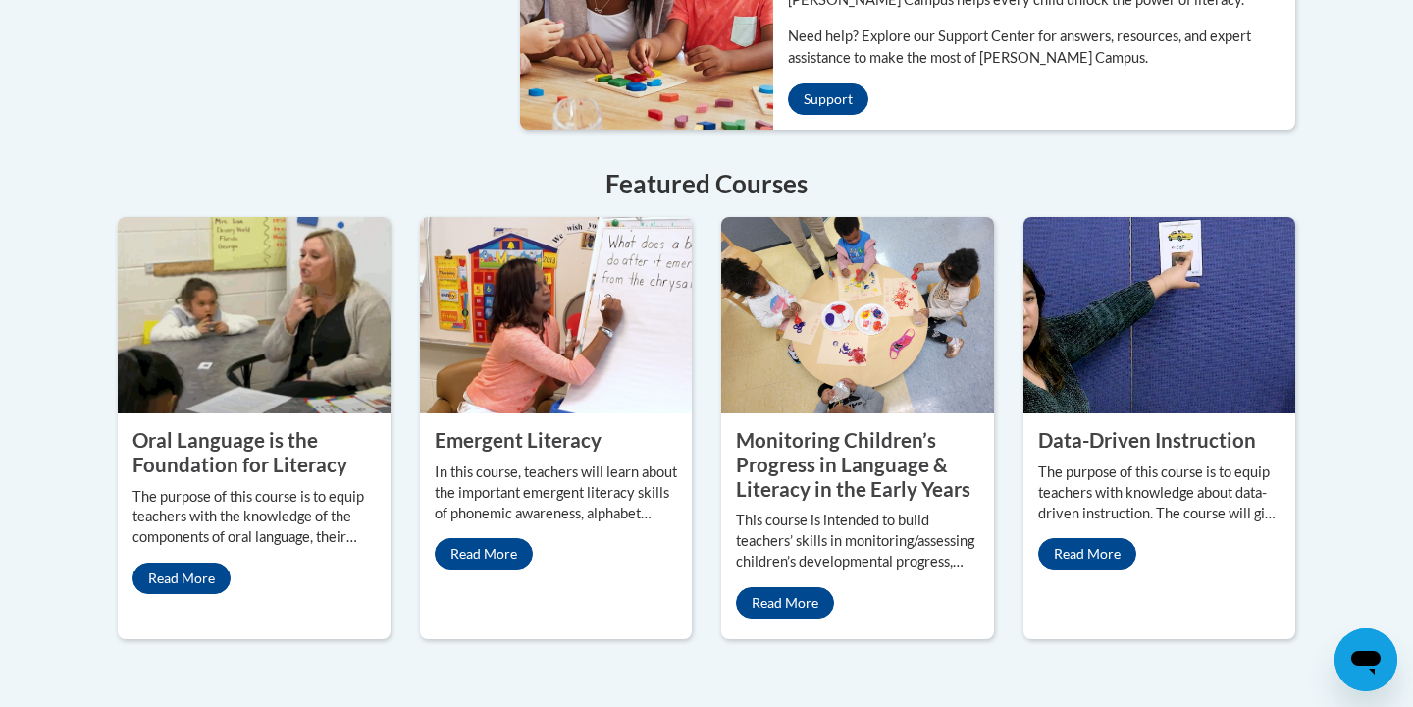
scroll to position [1650, 0]
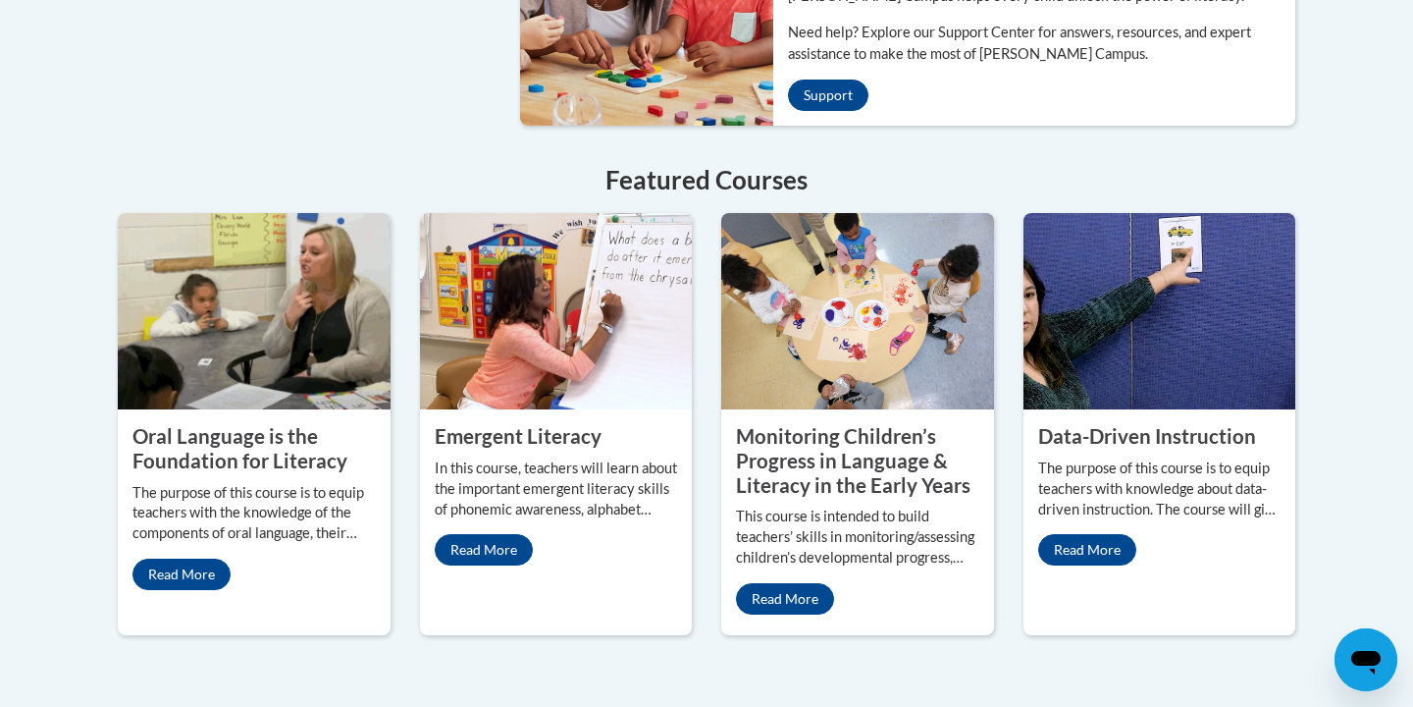
click at [408, 331] on div "Emergent Literacy In this course, teachers will learn about the important emerg…" at bounding box center [556, 423] width 302 height 421
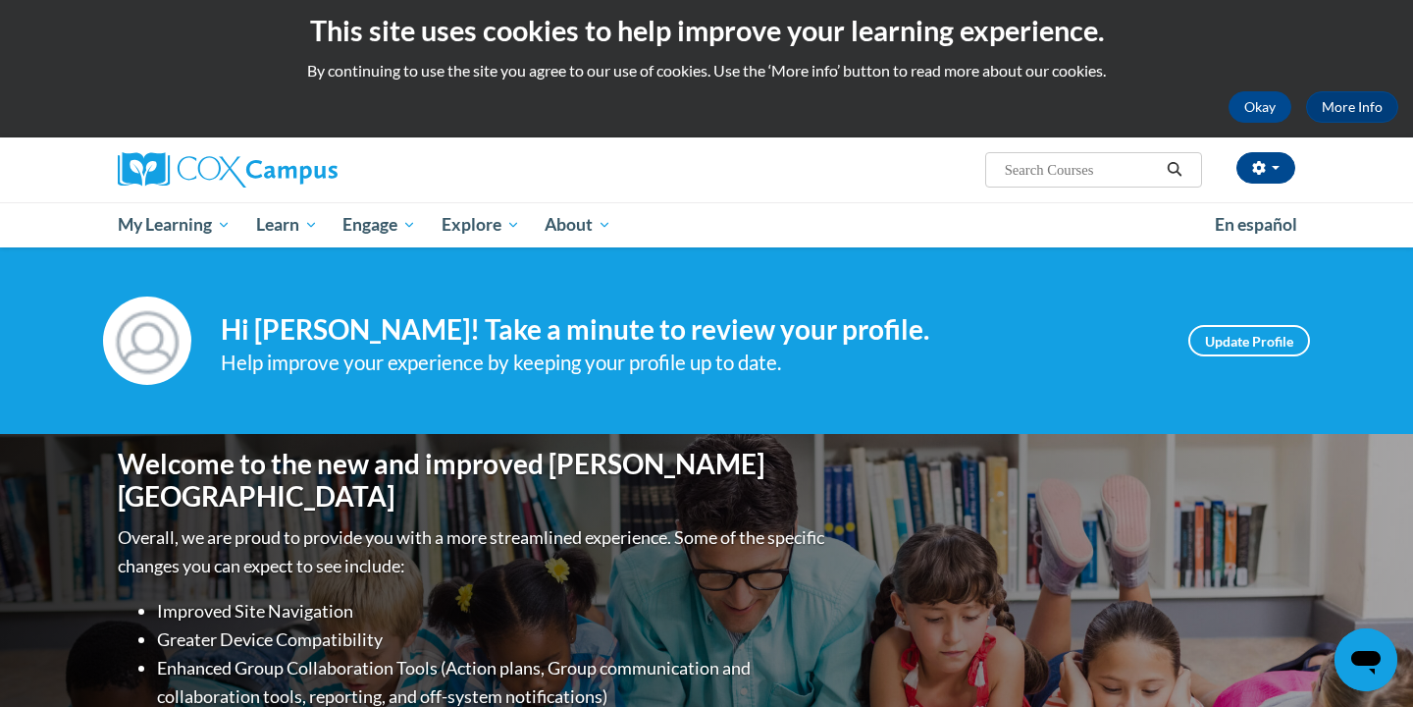
scroll to position [0, 0]
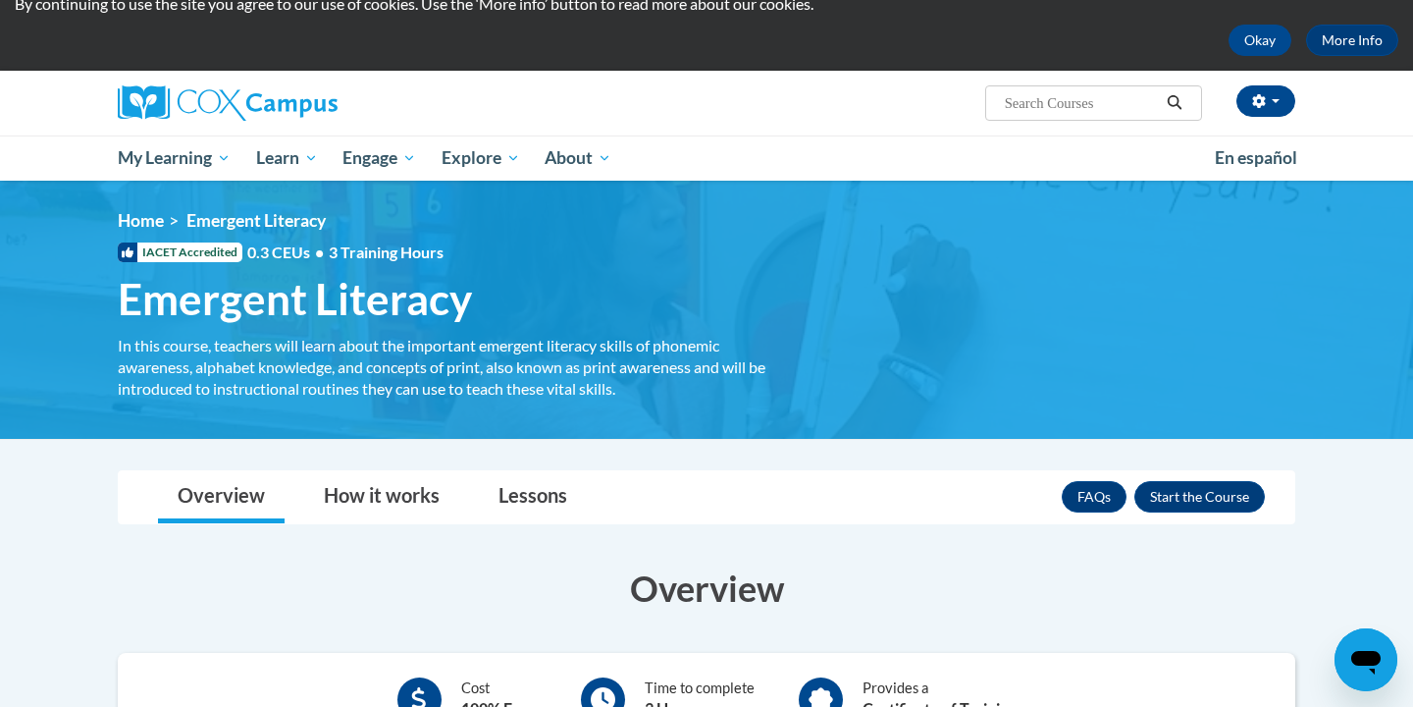
scroll to position [185, 0]
